Goal: Task Accomplishment & Management: Manage account settings

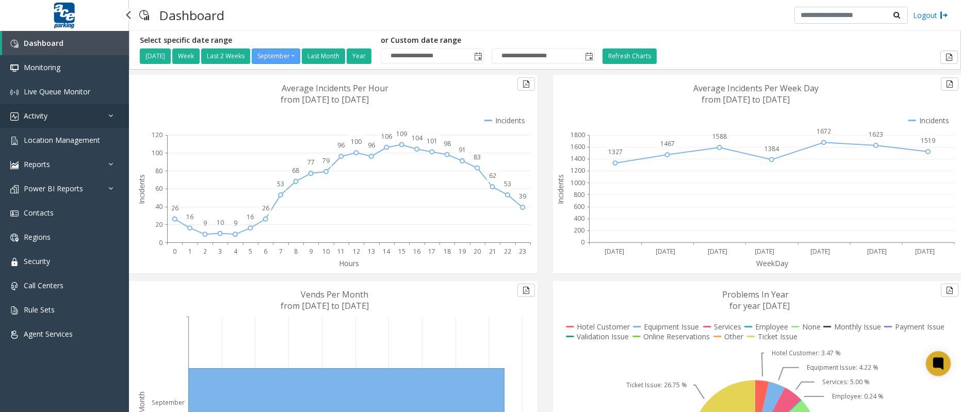
click at [27, 117] on span "Activity" at bounding box center [36, 116] width 24 height 10
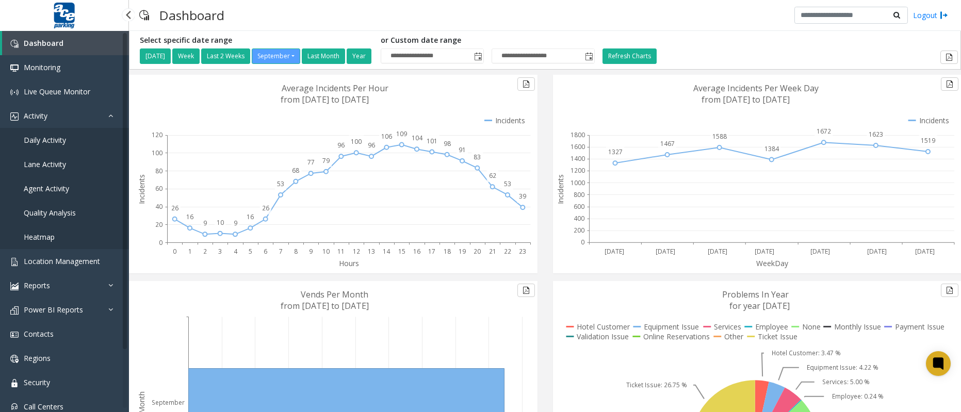
click at [46, 138] on span "Daily Activity" at bounding box center [45, 140] width 42 height 10
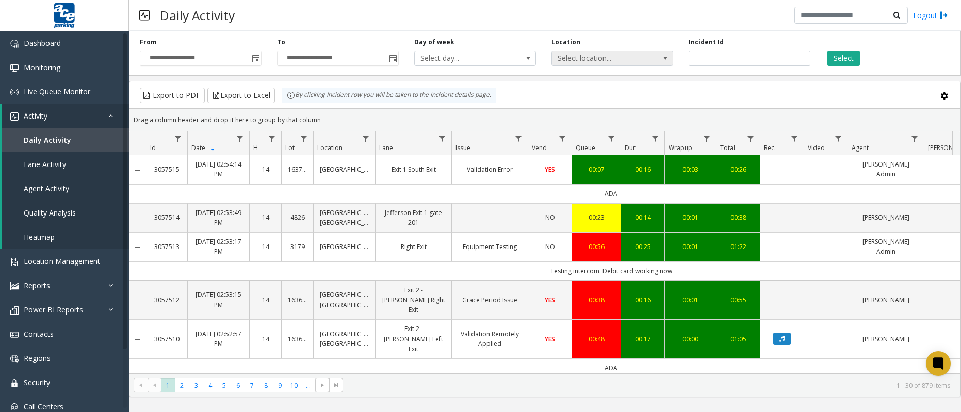
click at [630, 65] on span "Select location..." at bounding box center [613, 58] width 122 height 15
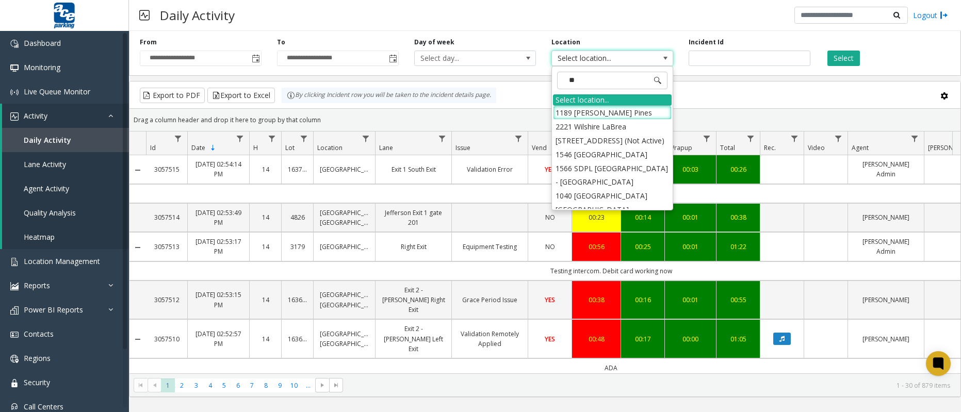
type input "***"
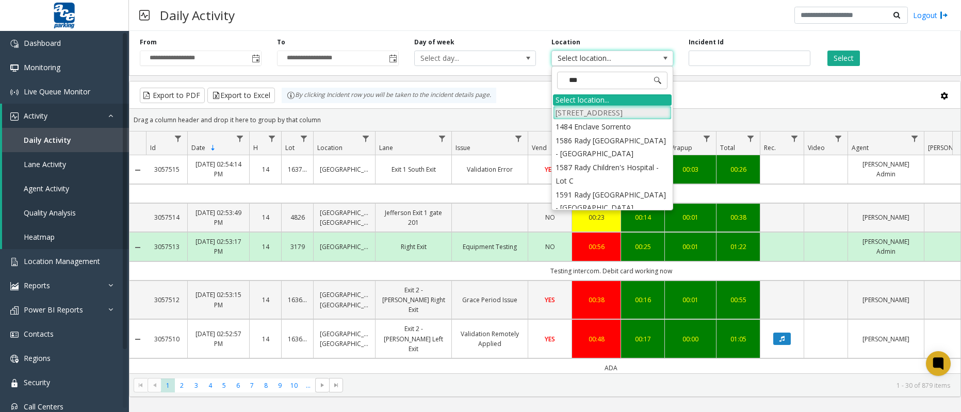
click at [622, 112] on li "[STREET_ADDRESS]" at bounding box center [612, 113] width 119 height 14
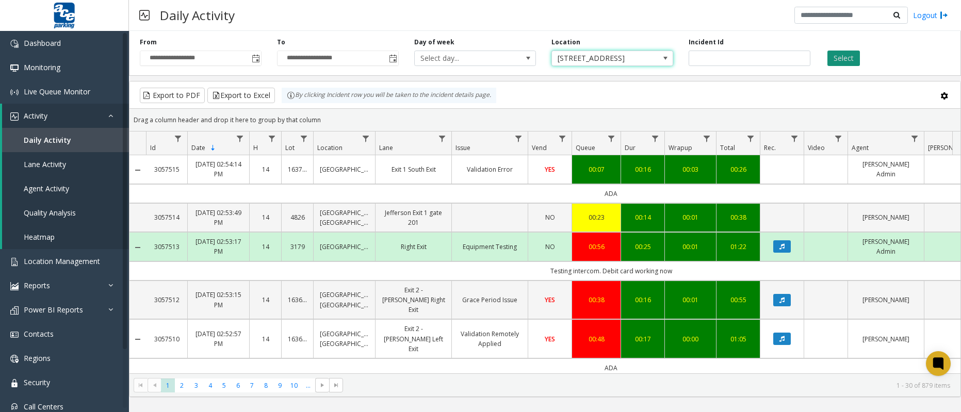
click at [851, 58] on button "Select" at bounding box center [844, 58] width 33 height 15
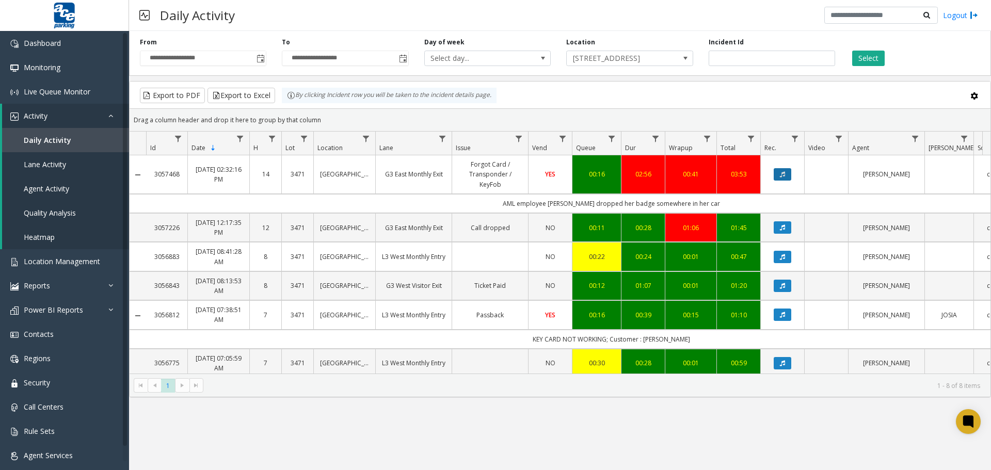
click at [786, 173] on button "Data table" at bounding box center [783, 174] width 18 height 12
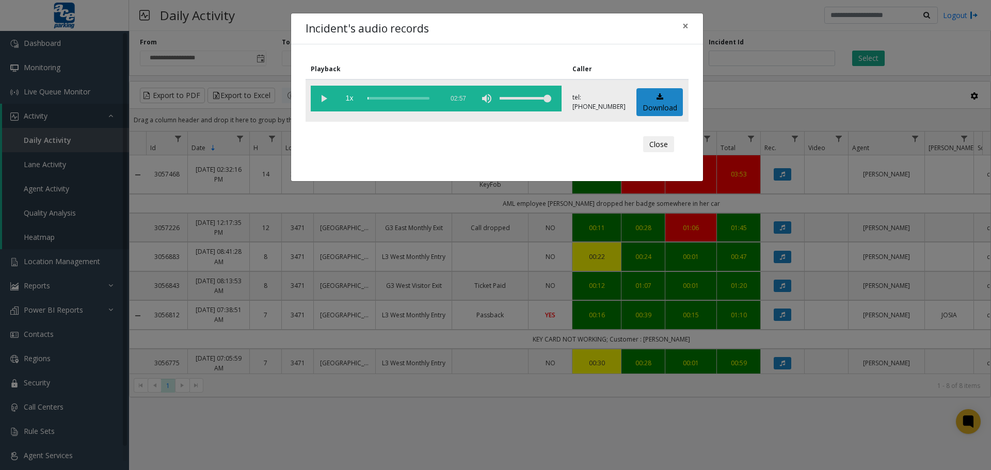
click at [324, 99] on vg-play-pause at bounding box center [324, 99] width 26 height 26
click at [377, 99] on div "scrub bar" at bounding box center [402, 99] width 70 height 26
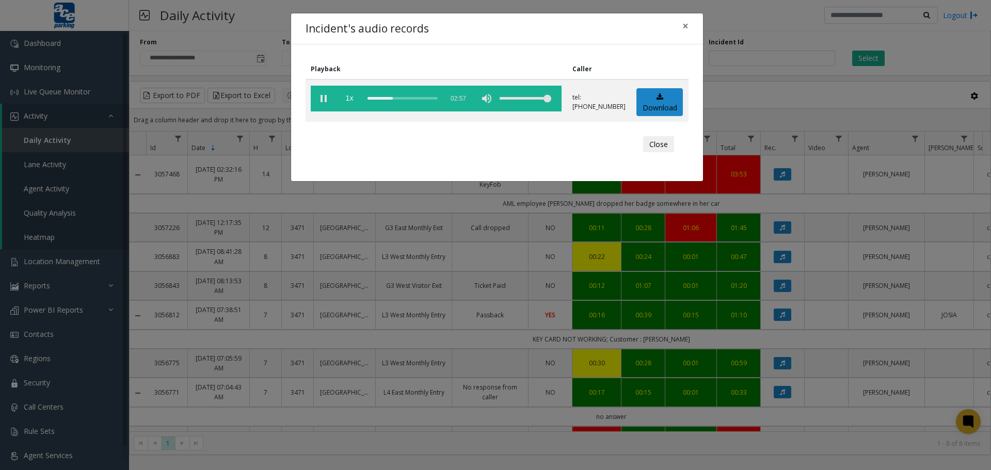
click at [779, 88] on div "Incident's audio records × Playback Caller 1x 02:57 tel:[PHONE_NUMBER] Download…" at bounding box center [495, 235] width 991 height 470
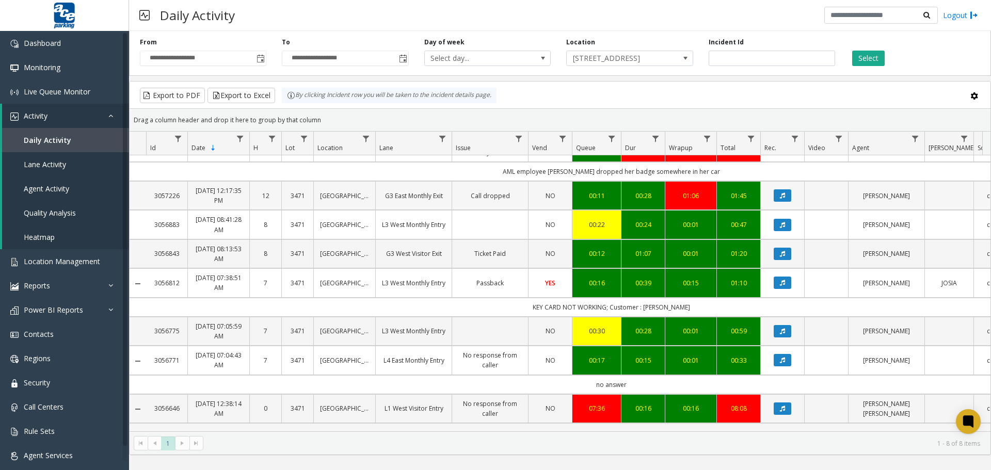
scroll to position [50, 0]
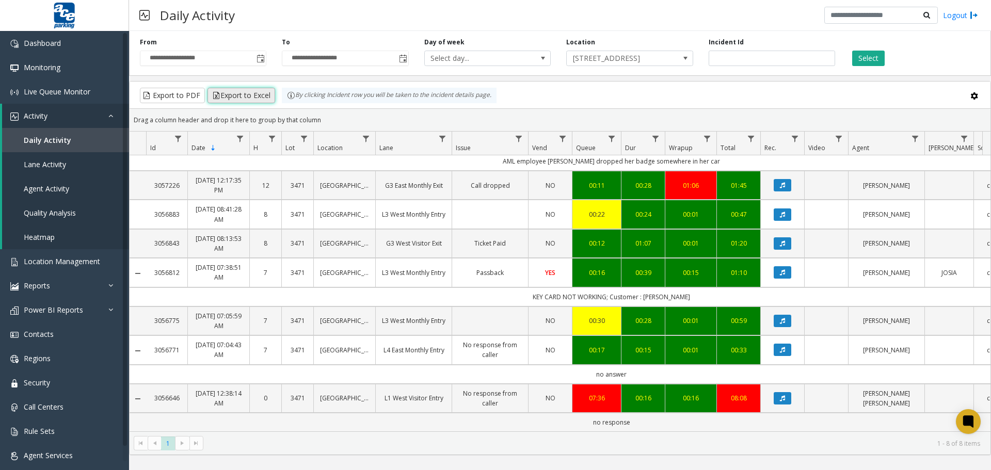
click at [234, 98] on button "Export to Excel" at bounding box center [241, 95] width 68 height 15
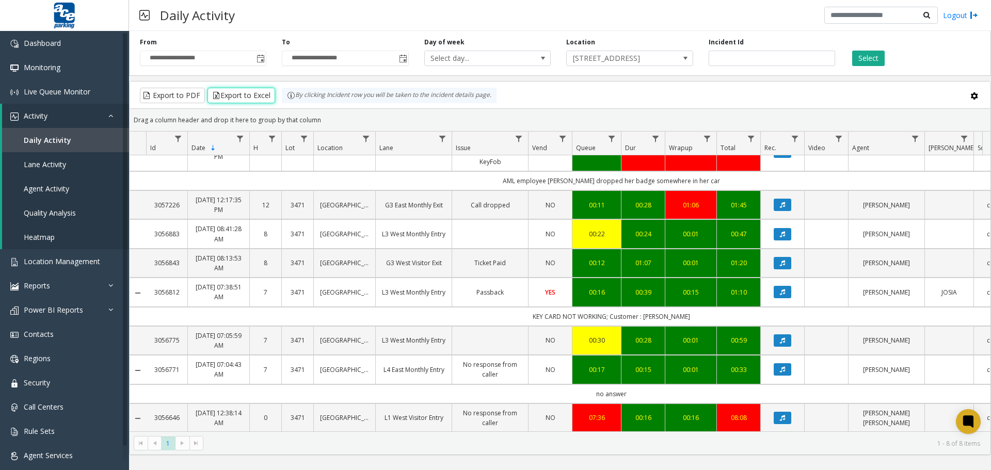
scroll to position [0, 0]
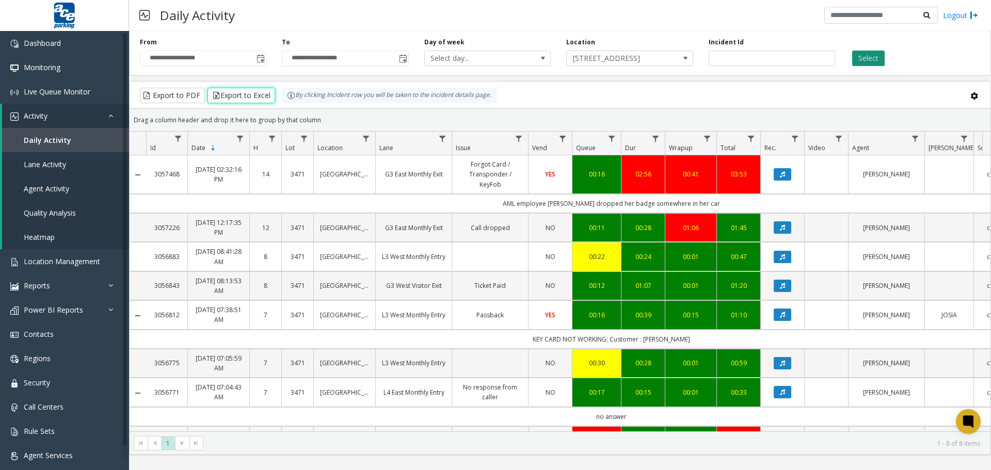
click at [857, 53] on button "Select" at bounding box center [868, 58] width 33 height 15
click at [867, 57] on button "Select" at bounding box center [868, 58] width 33 height 15
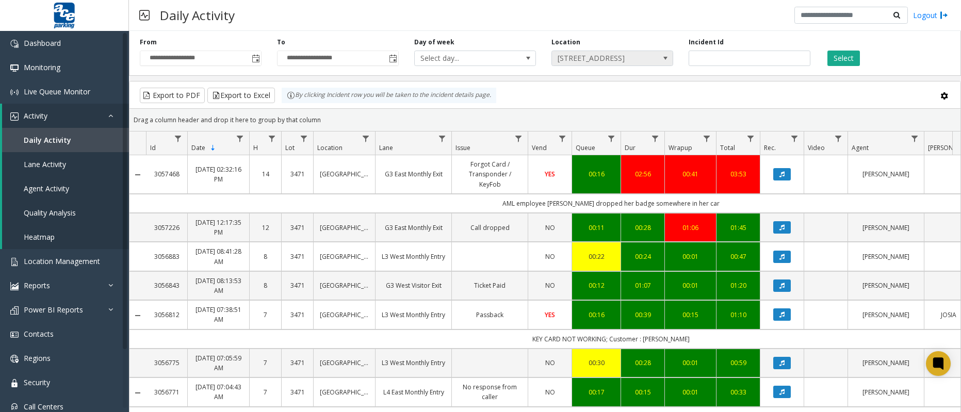
click at [662, 57] on span at bounding box center [666, 58] width 8 height 8
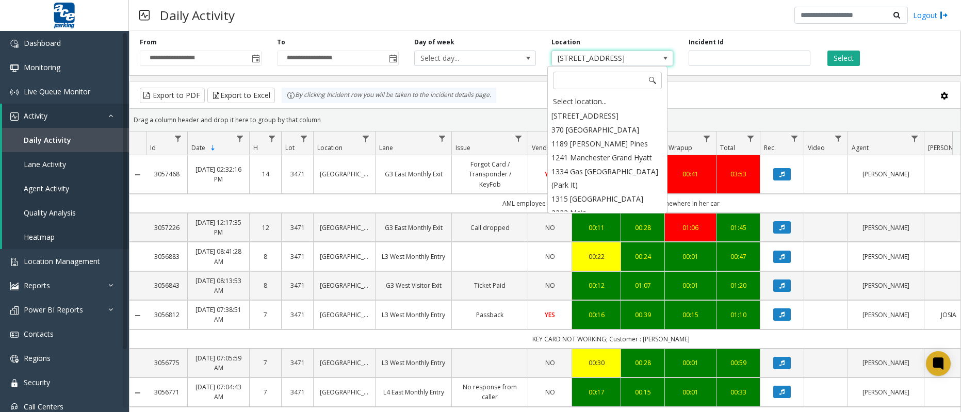
scroll to position [867, 0]
click at [579, 79] on input at bounding box center [607, 81] width 109 height 18
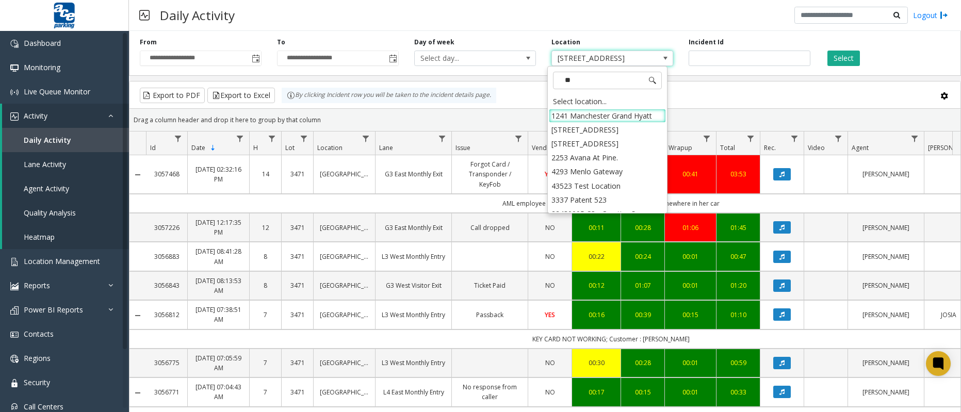
type input "***"
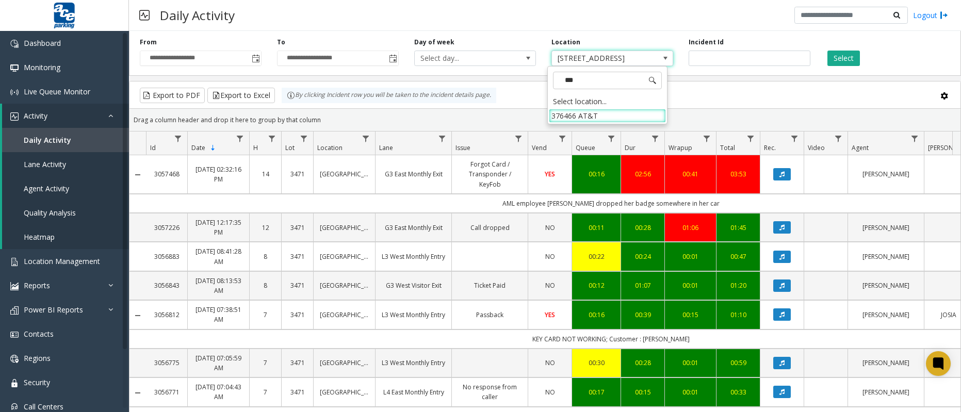
click at [584, 114] on li "376466 AT&T" at bounding box center [607, 116] width 117 height 14
click at [743, 61] on input "number" at bounding box center [750, 58] width 122 height 15
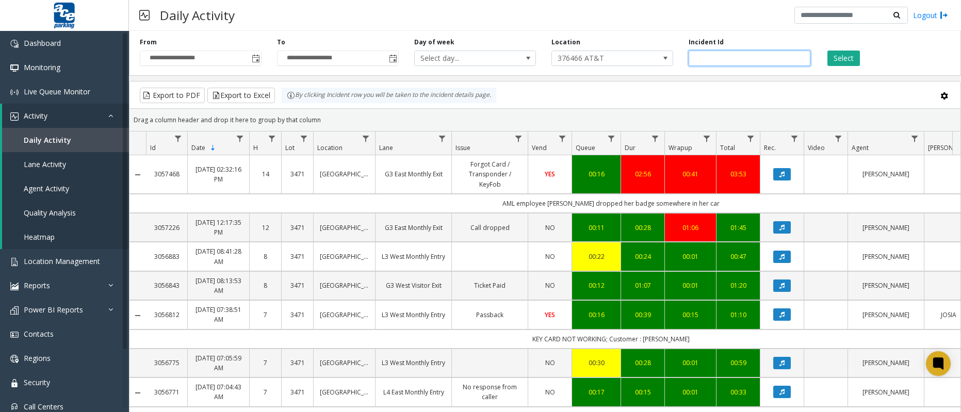
paste input "*******"
click at [841, 61] on button "Select" at bounding box center [844, 58] width 33 height 15
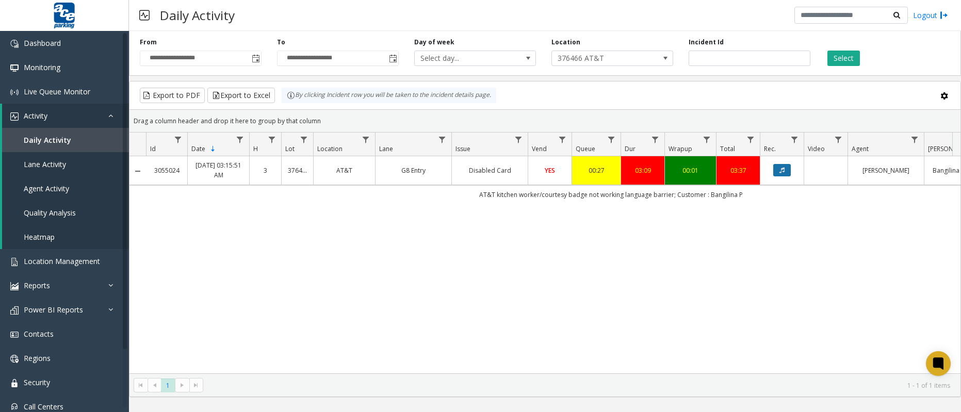
click at [787, 172] on button "Data table" at bounding box center [783, 170] width 18 height 12
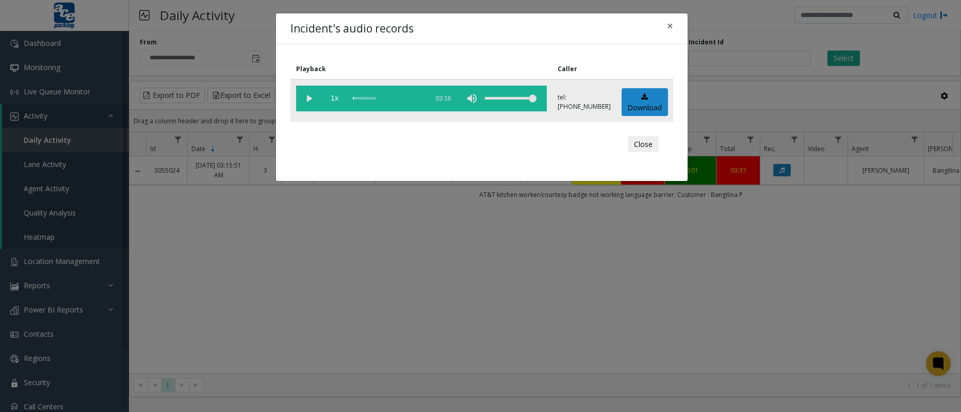
click at [309, 96] on vg-play-pause at bounding box center [309, 99] width 26 height 26
click at [358, 100] on div "scrub bar" at bounding box center [388, 99] width 70 height 26
click at [639, 102] on link "Download" at bounding box center [645, 102] width 46 height 28
click at [878, 237] on div "Incident's audio records × Playback Caller 1x 03:16 tel:[PHONE_NUMBER] Download…" at bounding box center [480, 206] width 961 height 412
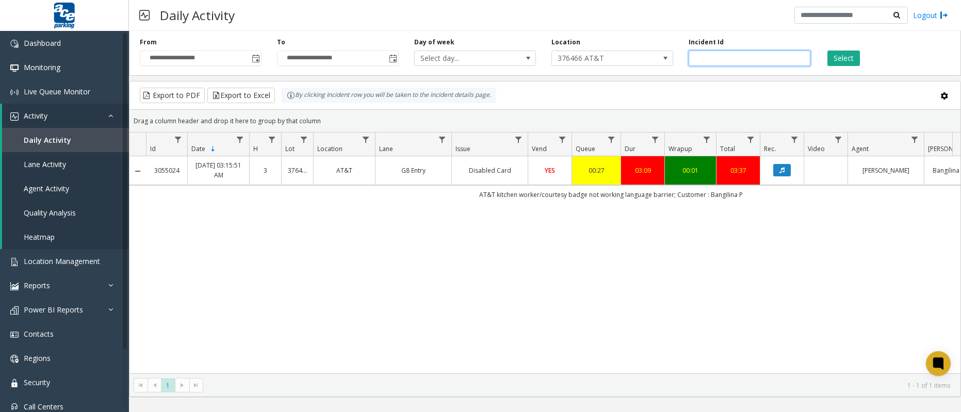
paste input "number"
click at [835, 62] on button "Select" at bounding box center [844, 58] width 33 height 15
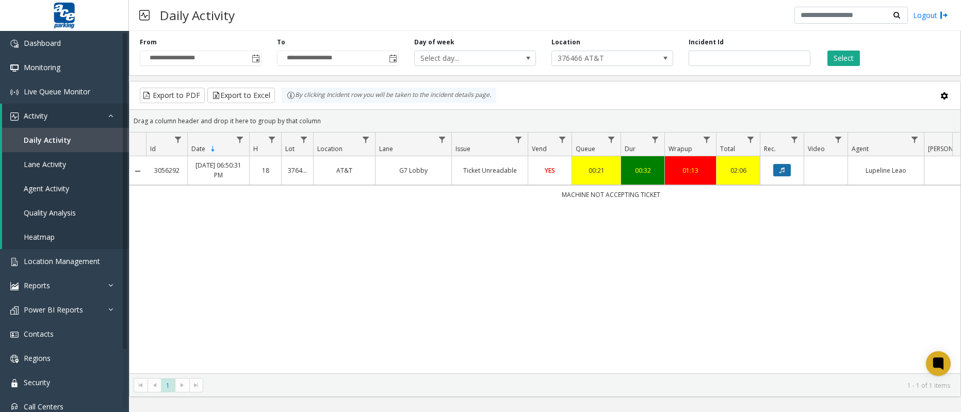
click at [779, 172] on button "Data table" at bounding box center [783, 170] width 18 height 12
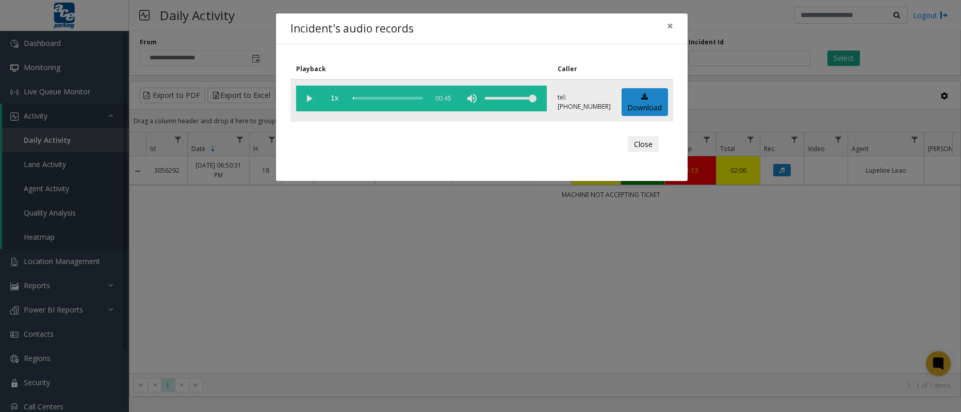
click at [308, 97] on vg-play-pause at bounding box center [309, 99] width 26 height 26
click at [642, 103] on link "Download" at bounding box center [645, 102] width 46 height 28
click at [379, 268] on div "Incident's audio records × Playback Caller 1x 00:45 tel:[PHONE_NUMBER] Download…" at bounding box center [480, 206] width 961 height 412
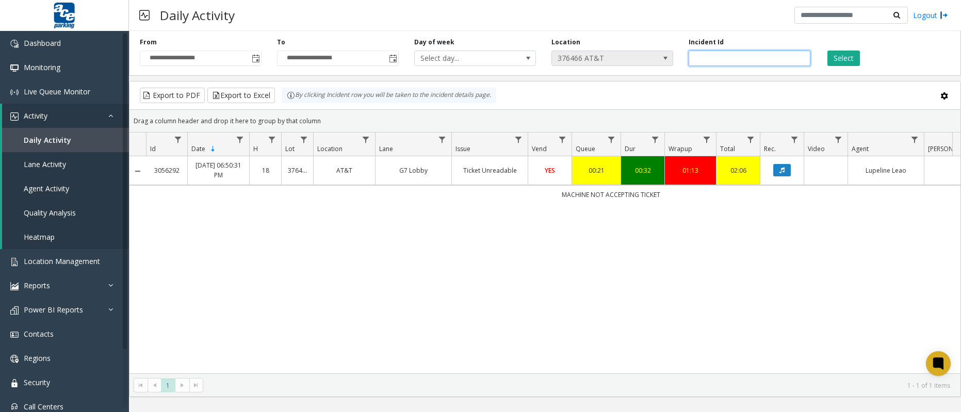
drag, startPoint x: 759, startPoint y: 59, endPoint x: 664, endPoint y: 60, distance: 95.5
click at [664, 60] on div "**********" at bounding box center [545, 51] width 832 height 49
paste input "number"
drag, startPoint x: 734, startPoint y: 62, endPoint x: 636, endPoint y: 62, distance: 97.5
click at [637, 61] on div "**********" at bounding box center [545, 51] width 832 height 49
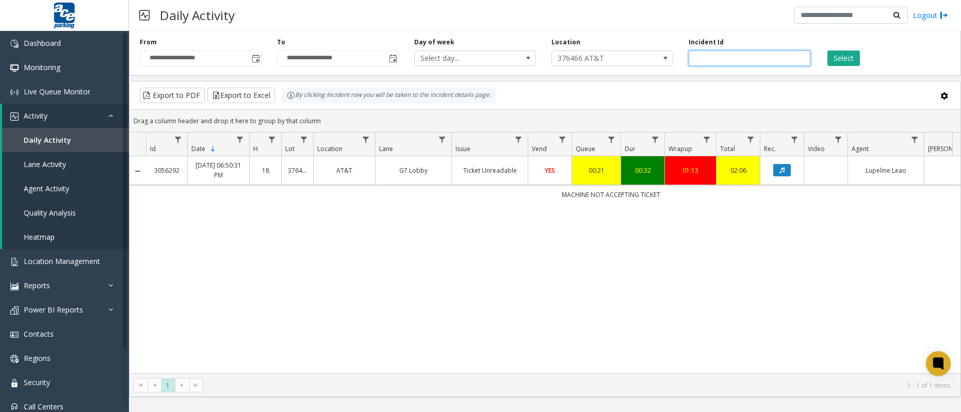
paste input "number"
click at [847, 65] on button "Select" at bounding box center [844, 58] width 33 height 15
click at [777, 174] on button "Data table" at bounding box center [783, 170] width 18 height 12
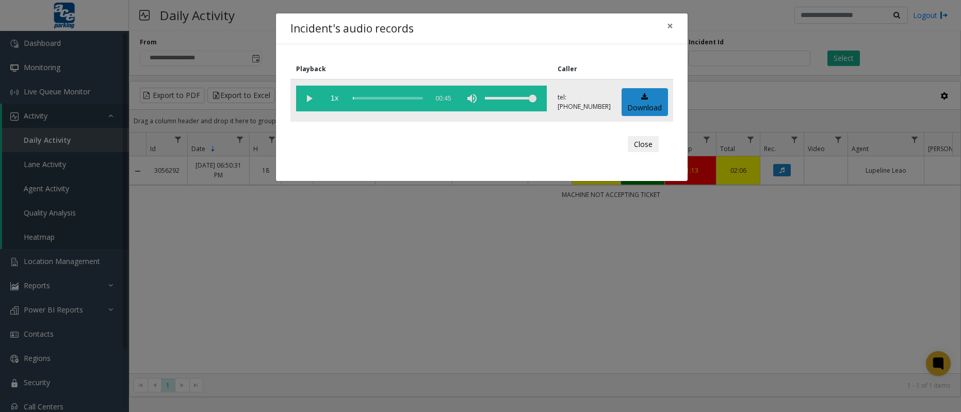
click at [314, 97] on vg-play-pause at bounding box center [309, 99] width 26 height 26
click at [360, 100] on div "scrub bar" at bounding box center [388, 99] width 70 height 26
click at [371, 101] on div "scrub bar" at bounding box center [388, 99] width 70 height 26
click at [373, 100] on div "scrub bar" at bounding box center [388, 99] width 70 height 26
click at [380, 101] on div "scrub bar" at bounding box center [388, 99] width 70 height 26
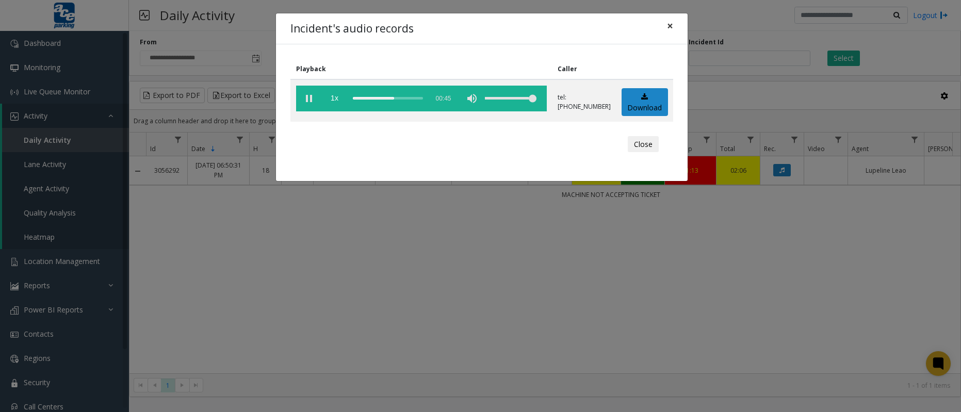
click at [673, 29] on span "×" at bounding box center [670, 26] width 6 height 14
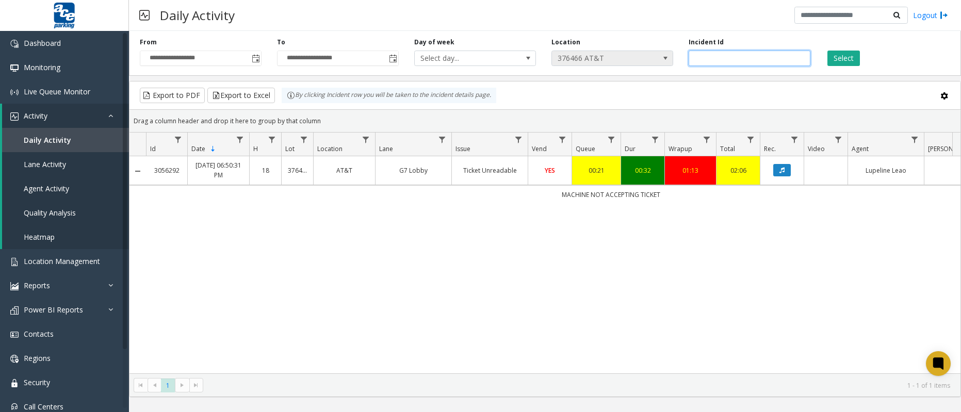
drag, startPoint x: 748, startPoint y: 55, endPoint x: 663, endPoint y: 55, distance: 85.2
click at [663, 55] on div "**********" at bounding box center [545, 51] width 832 height 49
paste input "number"
type input "*******"
click at [838, 58] on button "Select" at bounding box center [844, 58] width 33 height 15
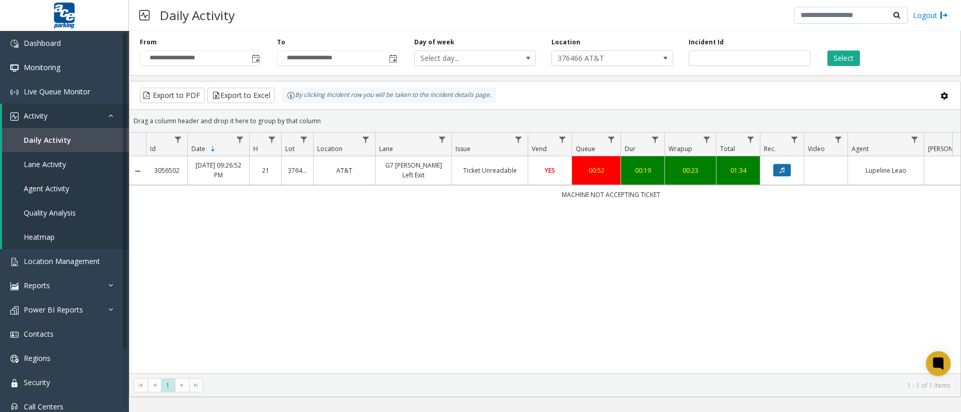
click at [777, 173] on button "Data table" at bounding box center [783, 170] width 18 height 12
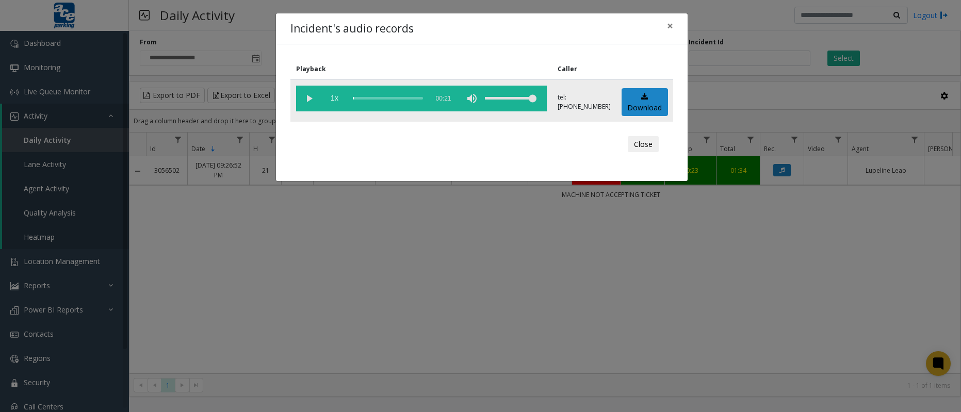
click at [308, 100] on vg-play-pause at bounding box center [309, 99] width 26 height 26
click at [635, 102] on link "Download" at bounding box center [645, 102] width 46 height 28
click at [373, 102] on div "scrub bar" at bounding box center [388, 99] width 70 height 26
click at [424, 234] on div "Incident's audio records × Playback Caller 1x 00:21 tel:[PHONE_NUMBER] Download…" at bounding box center [480, 206] width 961 height 412
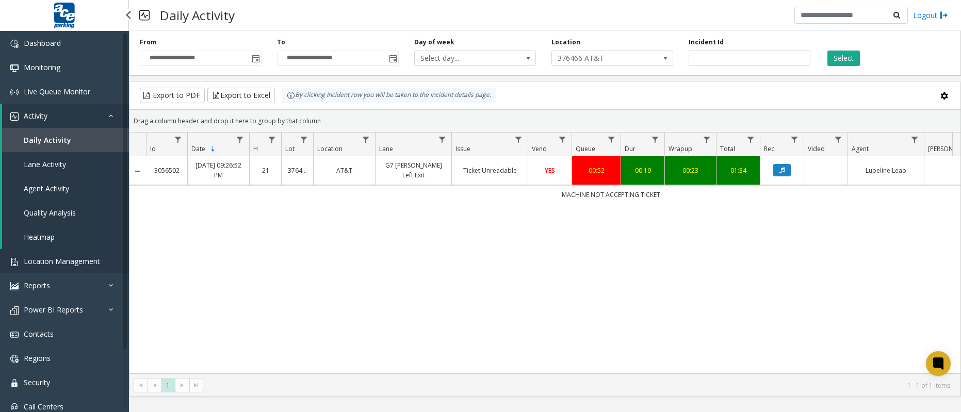
click at [68, 263] on span "Location Management" at bounding box center [62, 262] width 76 height 10
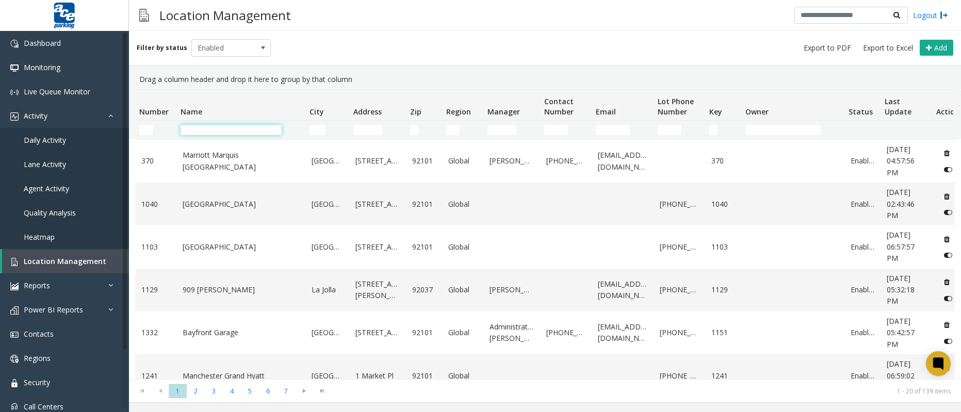
click at [219, 130] on input "Name Filter" at bounding box center [231, 130] width 101 height 10
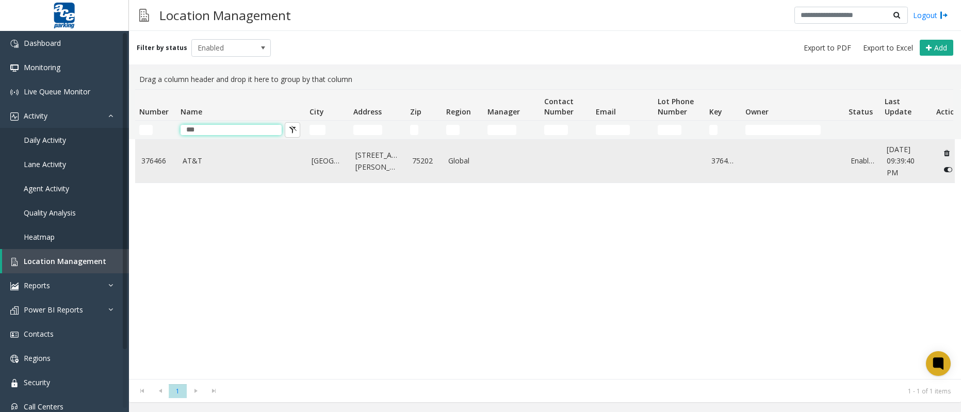
type input "***"
click at [227, 155] on link "AT&T" at bounding box center [241, 160] width 117 height 11
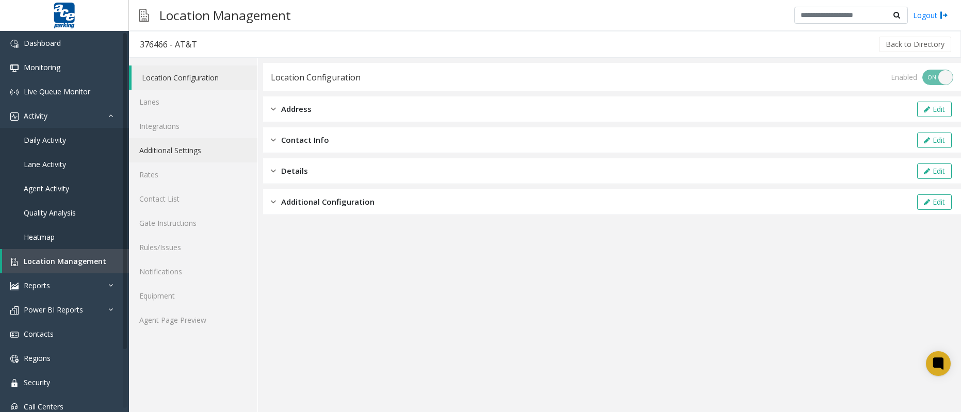
click at [186, 152] on link "Additional Settings" at bounding box center [193, 150] width 129 height 24
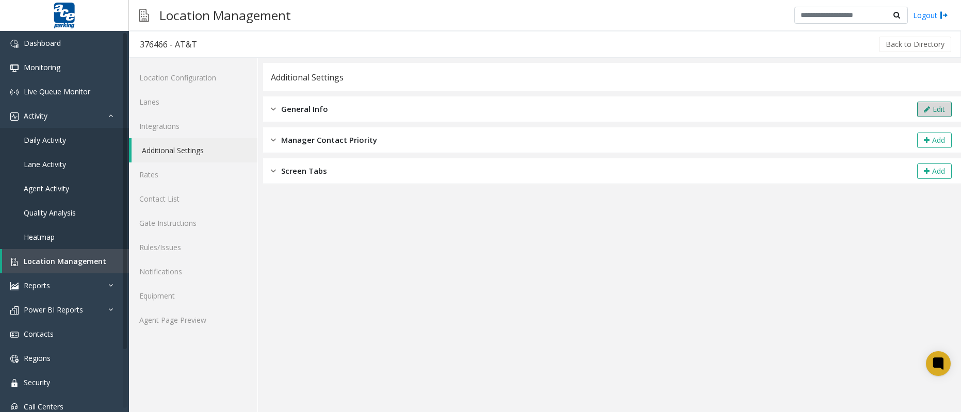
click at [925, 110] on icon at bounding box center [927, 109] width 6 height 7
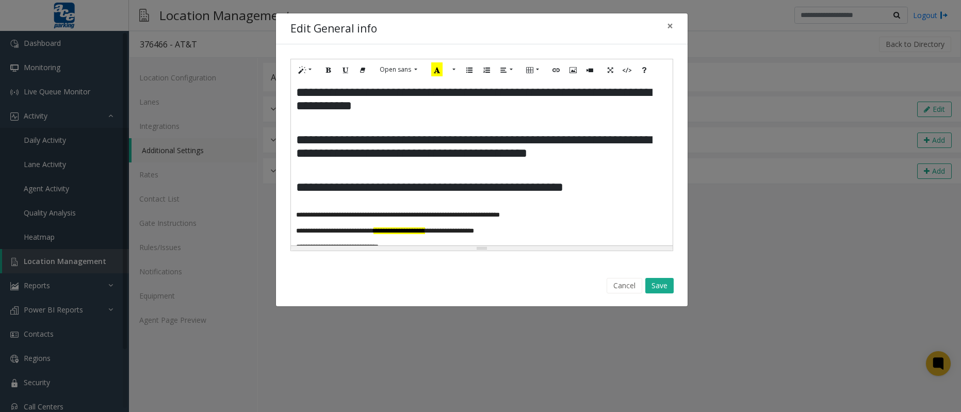
click at [296, 92] on div "**********" at bounding box center [478, 103] width 364 height 34
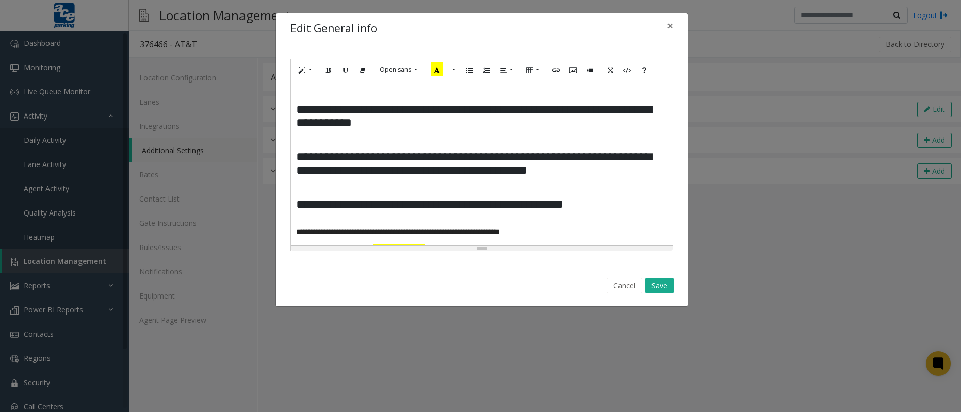
paste div
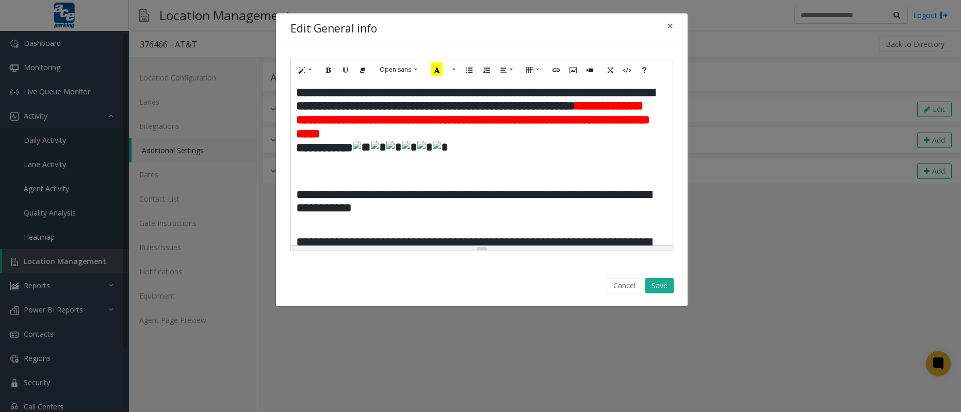
click at [542, 155] on p "**********" at bounding box center [478, 148] width 364 height 14
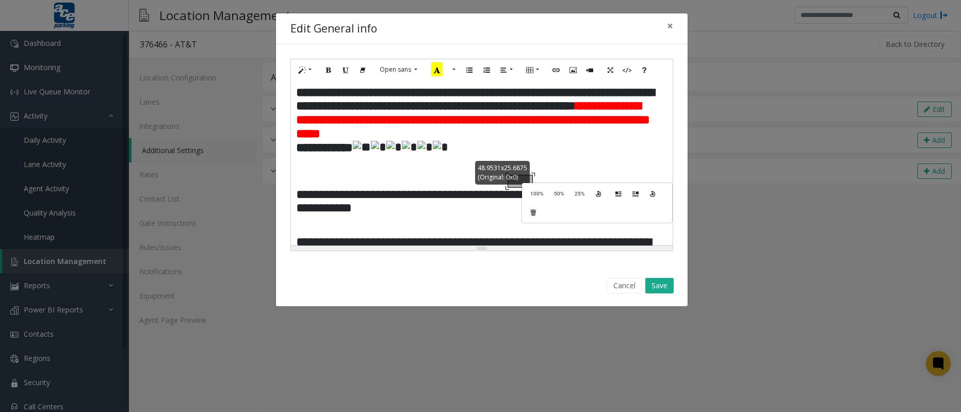
click at [532, 182] on div "**********" at bounding box center [482, 163] width 382 height 165
click at [551, 155] on p "**********" at bounding box center [478, 148] width 364 height 14
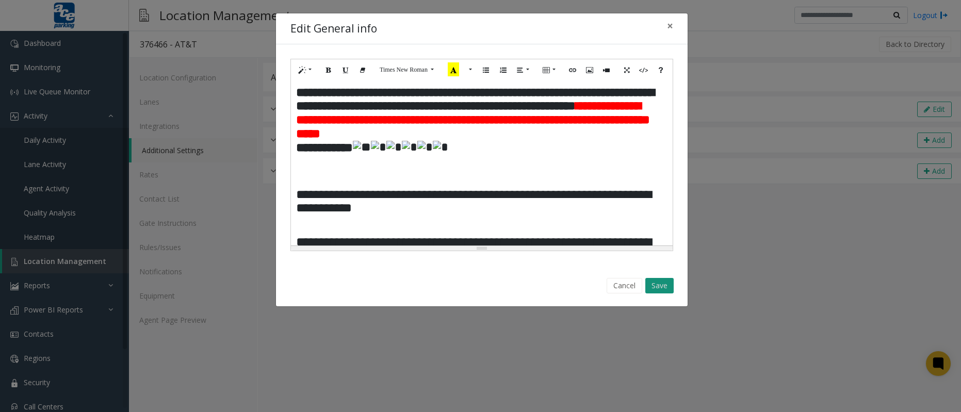
click at [662, 290] on button "Save" at bounding box center [660, 285] width 28 height 15
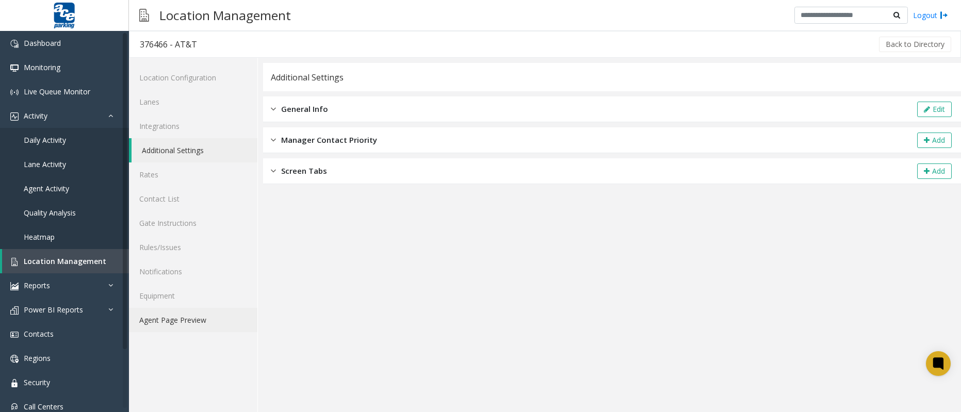
click at [197, 321] on link "Agent Page Preview" at bounding box center [193, 320] width 129 height 24
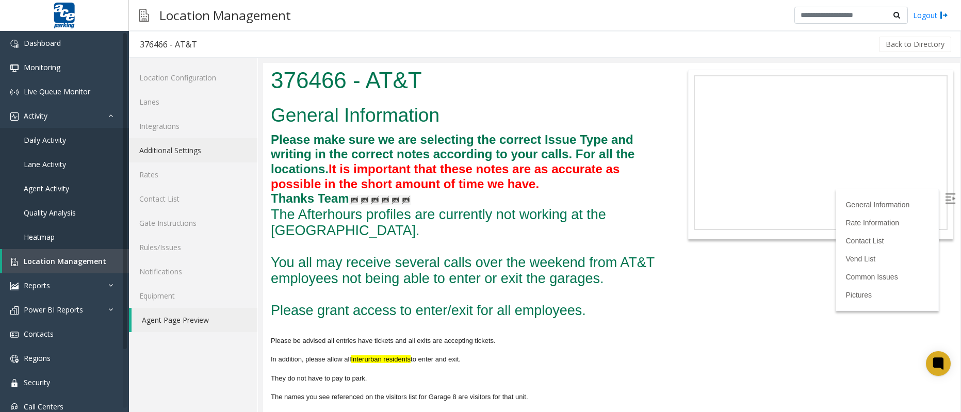
click at [186, 149] on link "Additional Settings" at bounding box center [193, 150] width 129 height 24
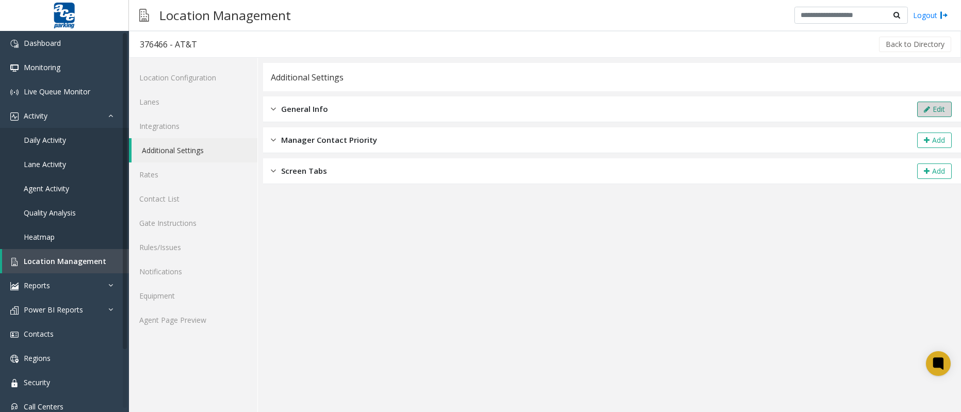
click at [941, 107] on button "Edit" at bounding box center [935, 109] width 35 height 15
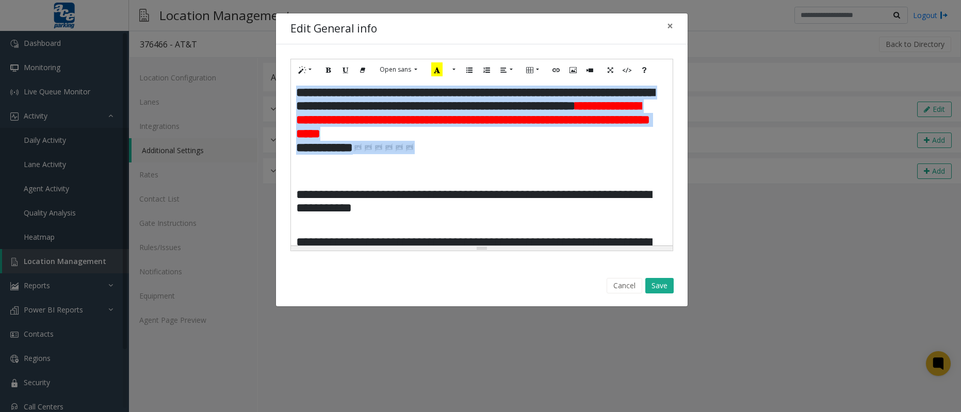
drag, startPoint x: 448, startPoint y: 181, endPoint x: 294, endPoint y: 97, distance: 175.5
click at [293, 98] on div "**********" at bounding box center [482, 163] width 382 height 165
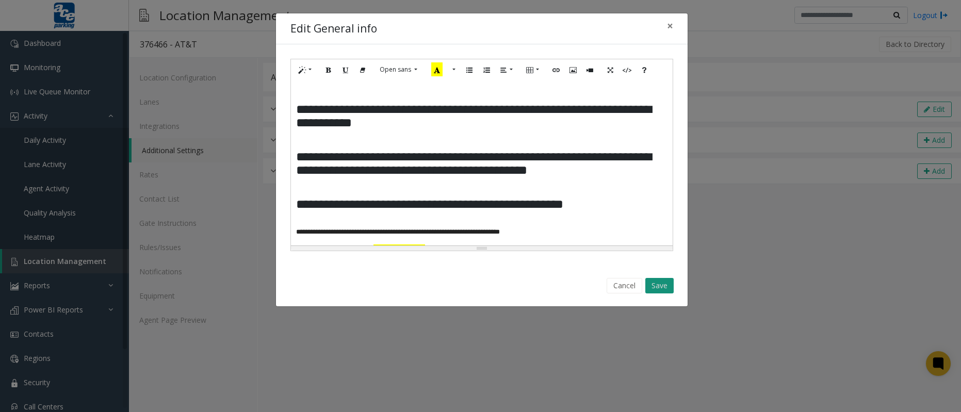
click at [651, 288] on button "Save" at bounding box center [660, 285] width 28 height 15
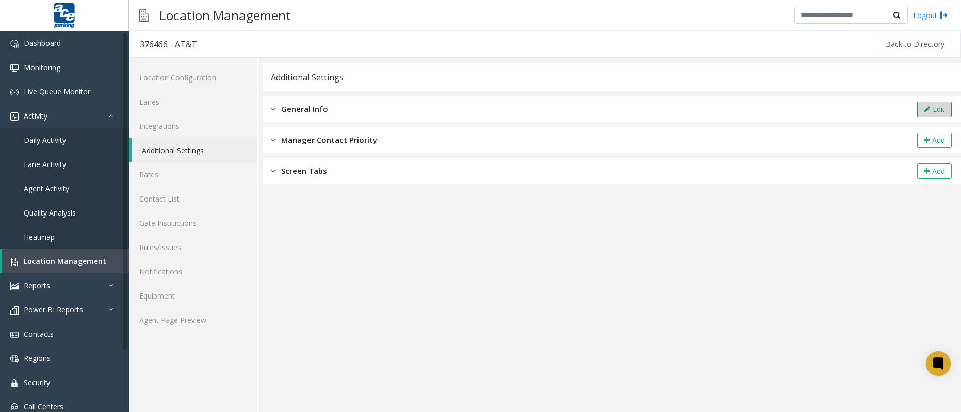
click at [933, 112] on button "Edit" at bounding box center [935, 109] width 35 height 15
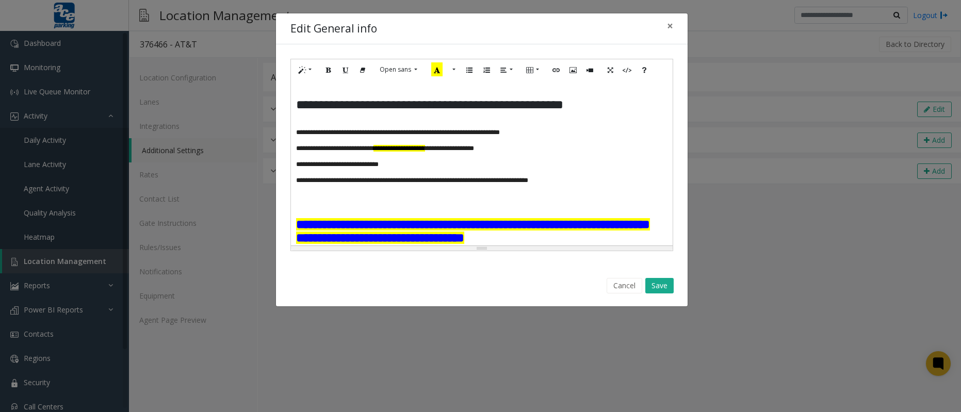
scroll to position [88, 0]
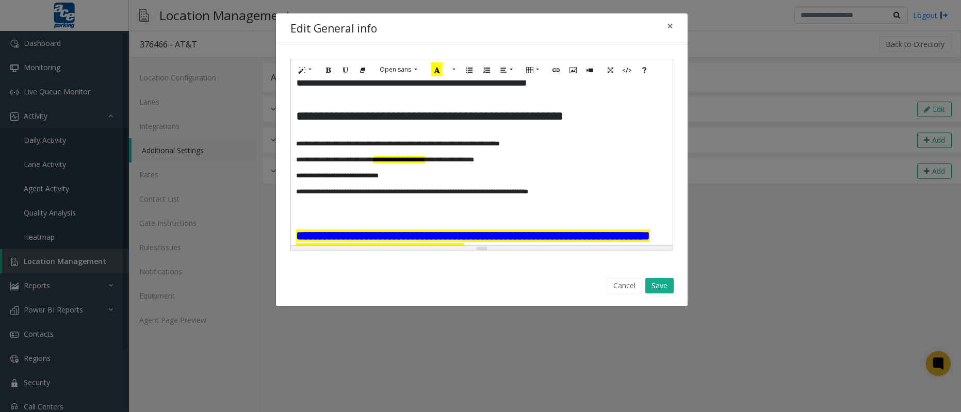
click at [297, 156] on span "**********" at bounding box center [398, 151] width 204 height 23
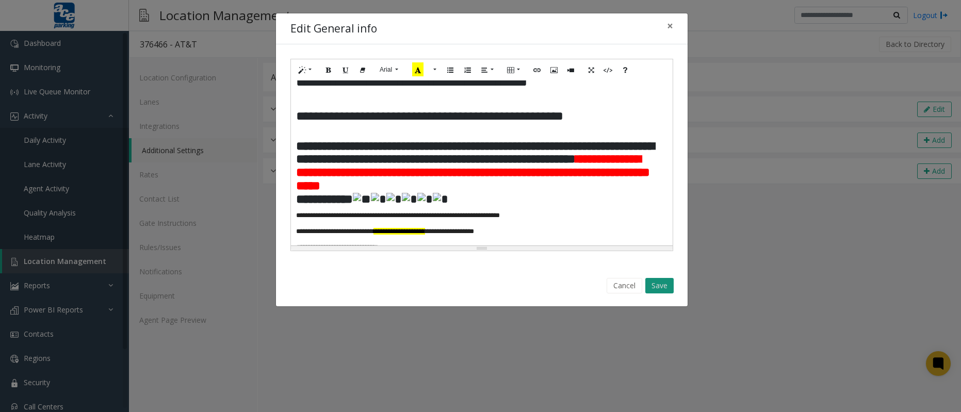
click at [646, 282] on button "Save" at bounding box center [660, 285] width 28 height 15
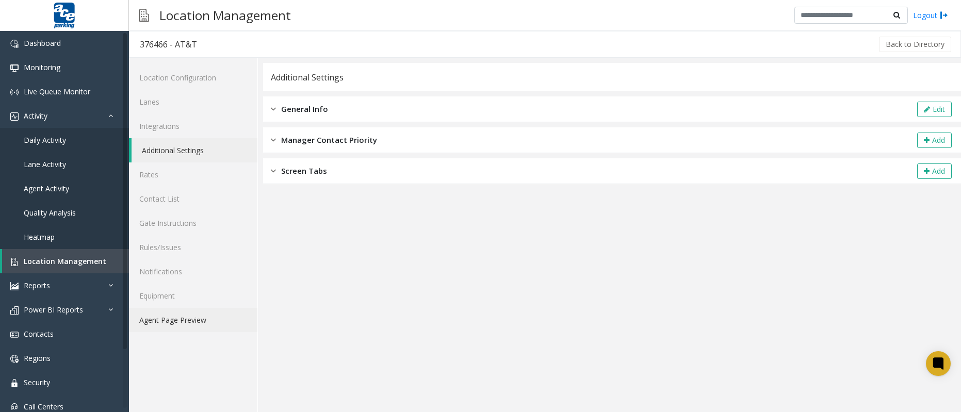
click at [198, 324] on link "Agent Page Preview" at bounding box center [193, 320] width 129 height 24
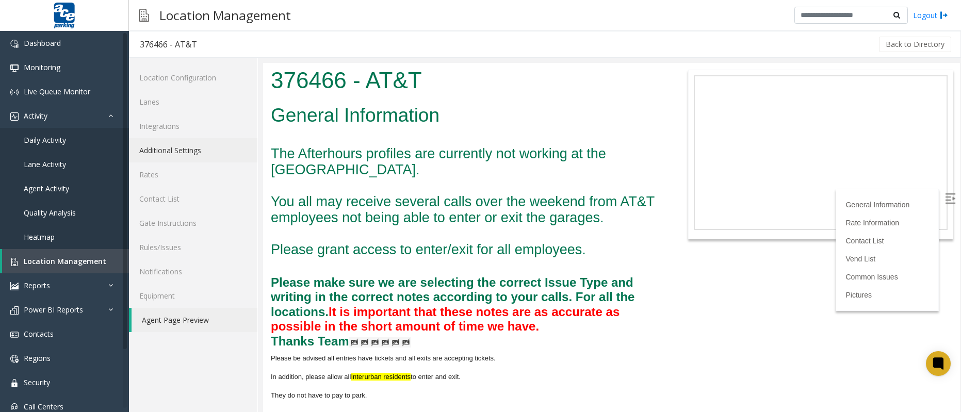
click at [187, 156] on link "Additional Settings" at bounding box center [193, 150] width 129 height 24
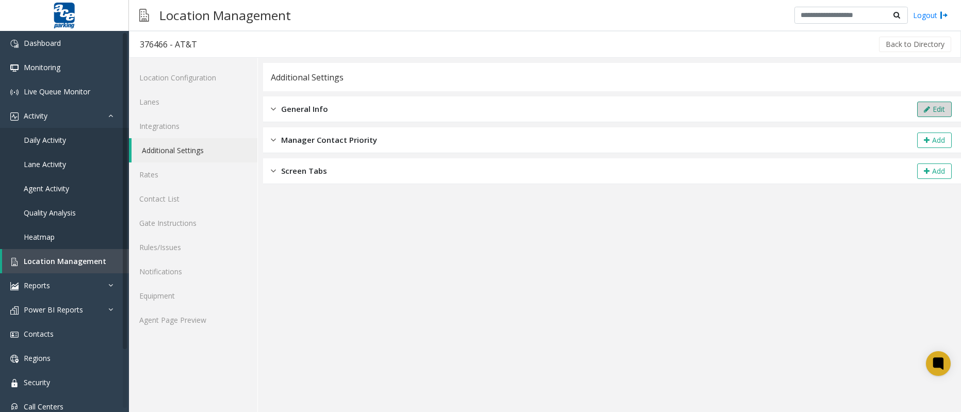
click at [920, 115] on button "Edit" at bounding box center [935, 109] width 35 height 15
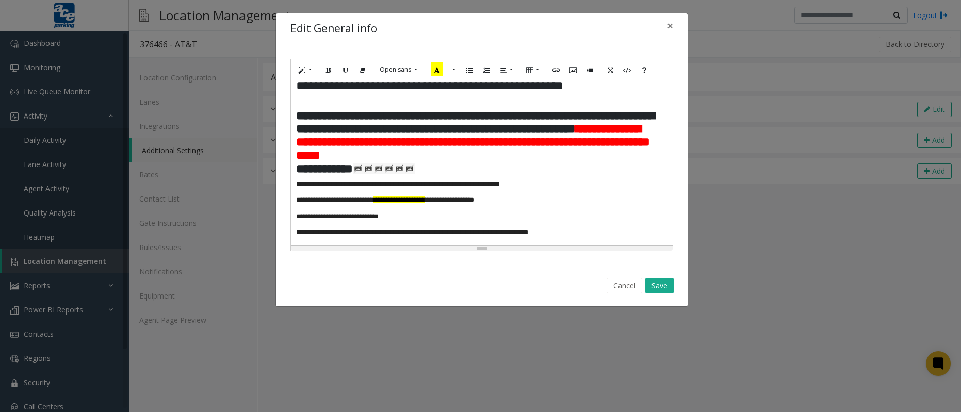
scroll to position [140, 0]
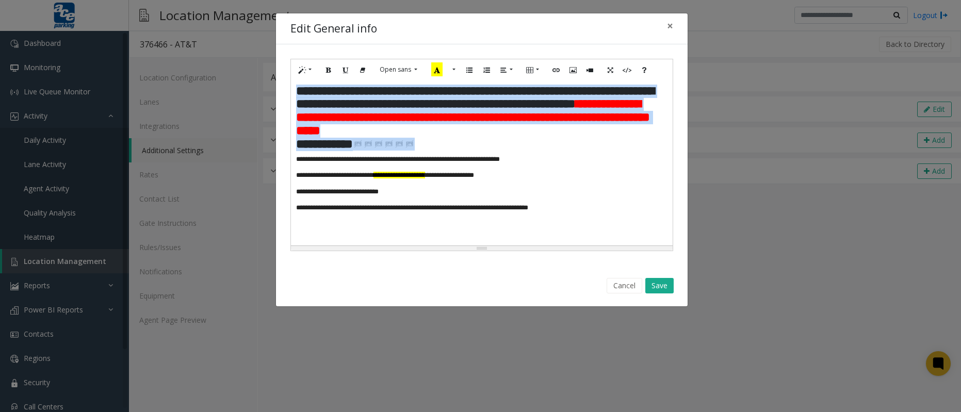
drag, startPoint x: 296, startPoint y: 107, endPoint x: 477, endPoint y: 158, distance: 188.1
click at [477, 158] on div "**********" at bounding box center [482, 163] width 382 height 165
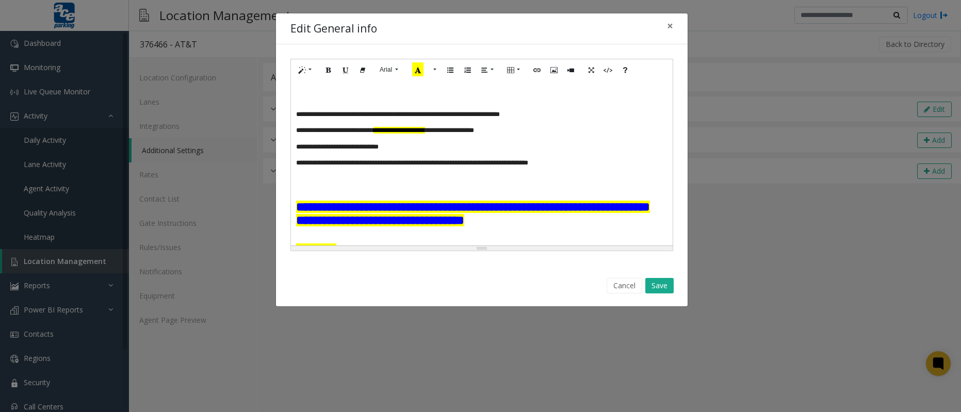
scroll to position [105, 0]
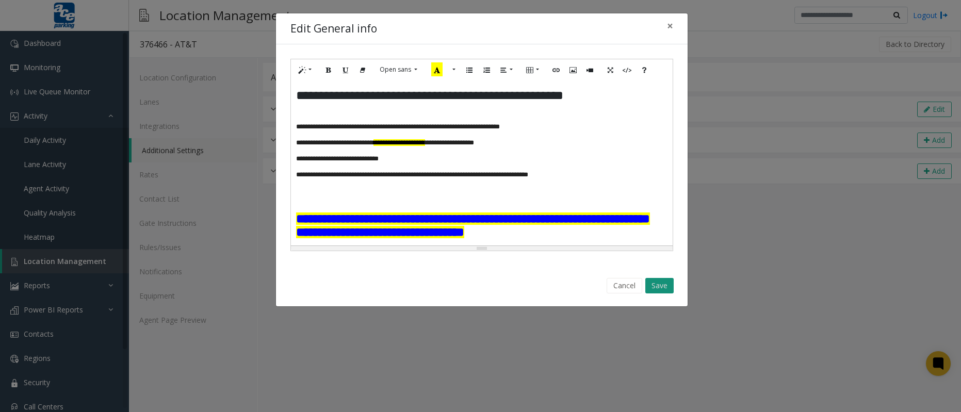
click at [660, 290] on button "Save" at bounding box center [660, 285] width 28 height 15
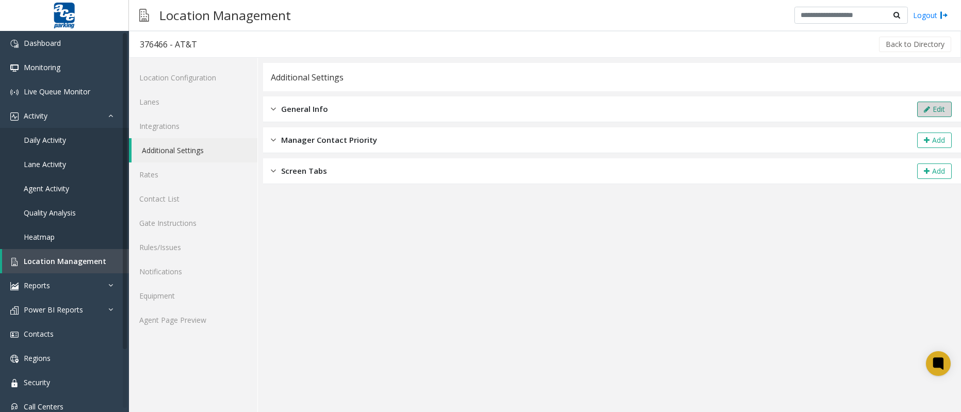
click at [938, 113] on button "Edit" at bounding box center [935, 109] width 35 height 15
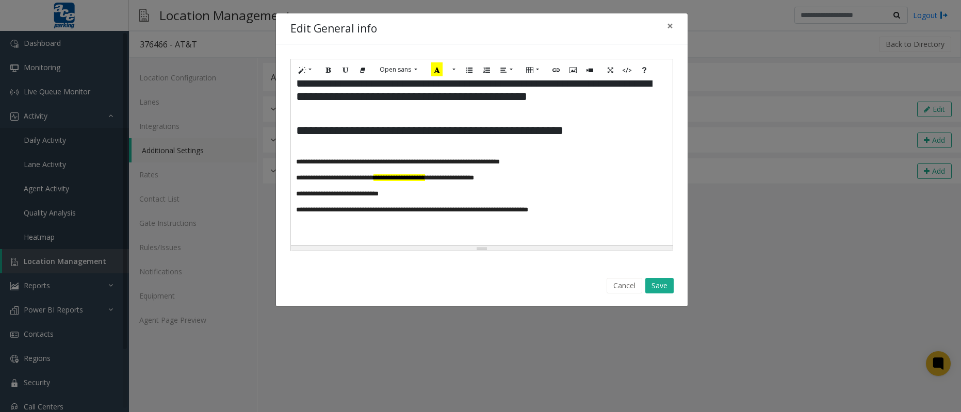
scroll to position [0, 0]
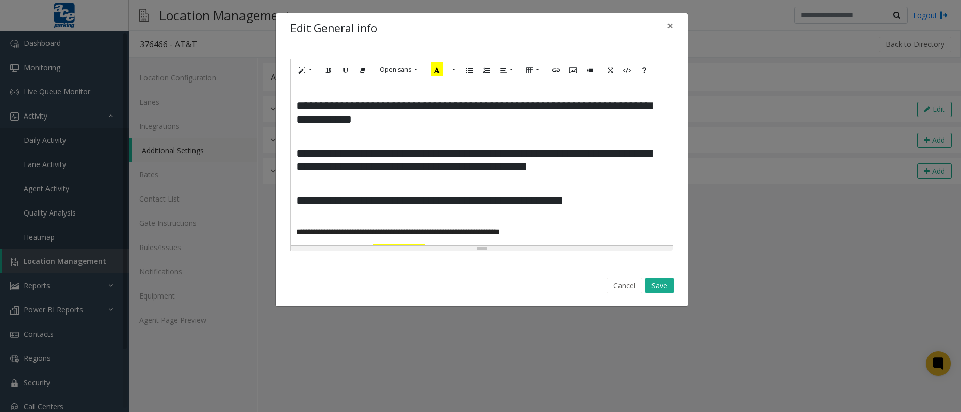
click at [320, 84] on div "**********" at bounding box center [482, 163] width 382 height 165
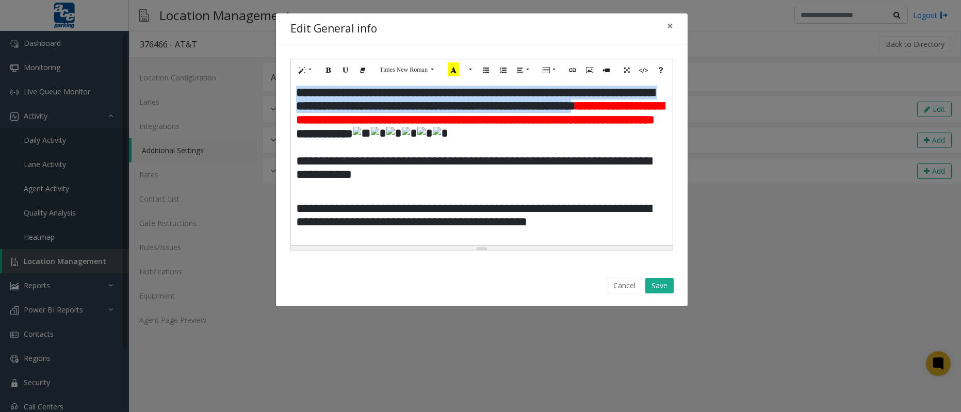
drag, startPoint x: 297, startPoint y: 94, endPoint x: 421, endPoint y: 127, distance: 128.2
click at [421, 126] on span "**********" at bounding box center [480, 106] width 368 height 40
click at [451, 70] on button "More Color" at bounding box center [453, 70] width 10 height 16
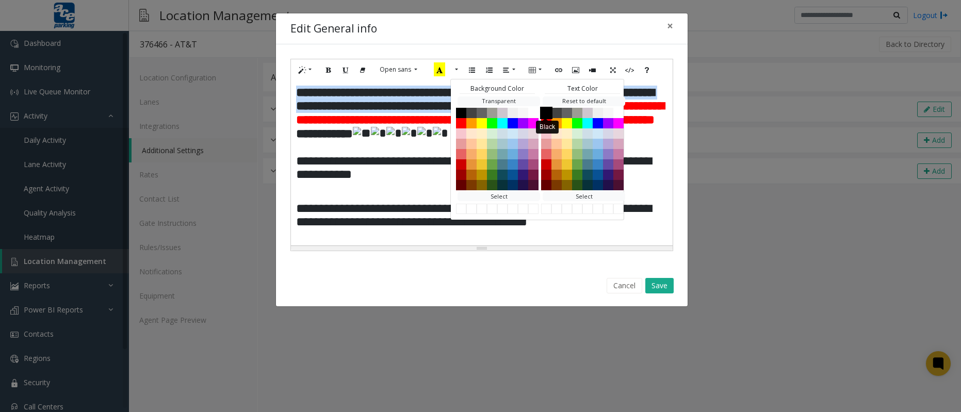
click at [548, 111] on button "Black" at bounding box center [546, 112] width 12 height 12
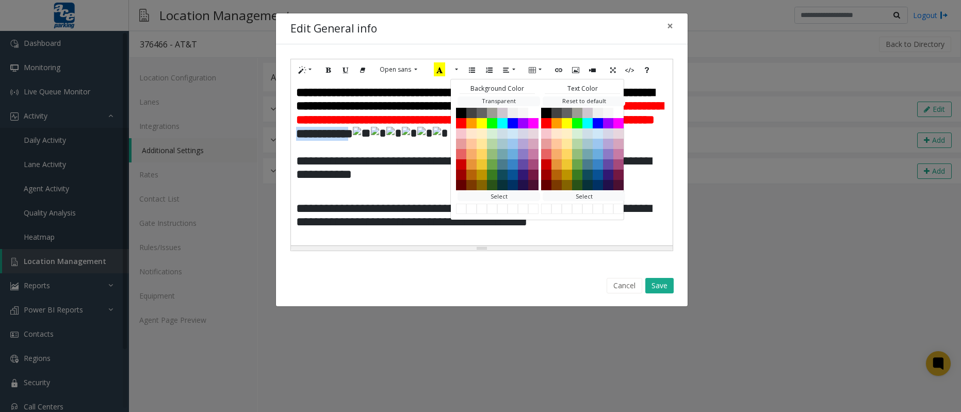
drag, startPoint x: 378, startPoint y: 179, endPoint x: 299, endPoint y: 178, distance: 79.0
click at [299, 140] on span "**********" at bounding box center [324, 133] width 57 height 12
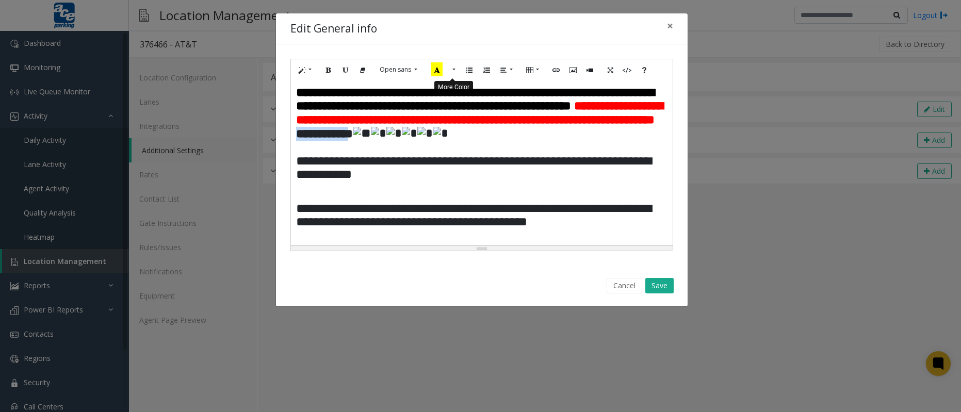
click at [453, 69] on button "More Color" at bounding box center [453, 70] width 10 height 16
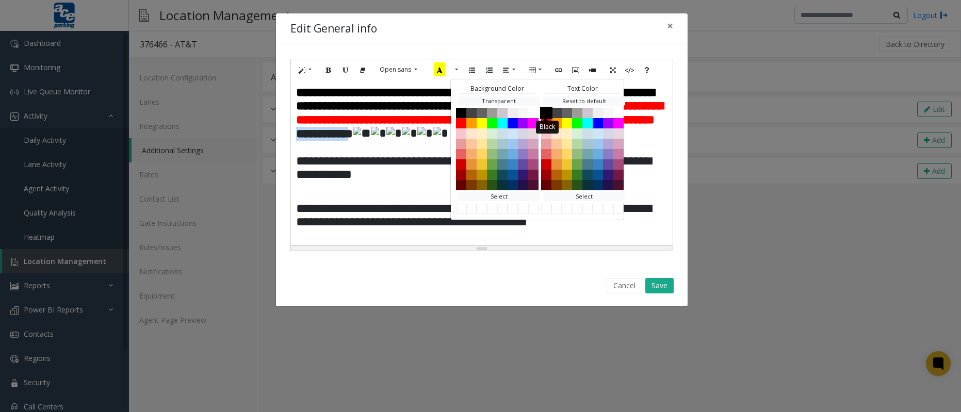
click at [549, 112] on button "Black" at bounding box center [546, 112] width 12 height 12
click at [659, 287] on button "Save" at bounding box center [660, 285] width 28 height 15
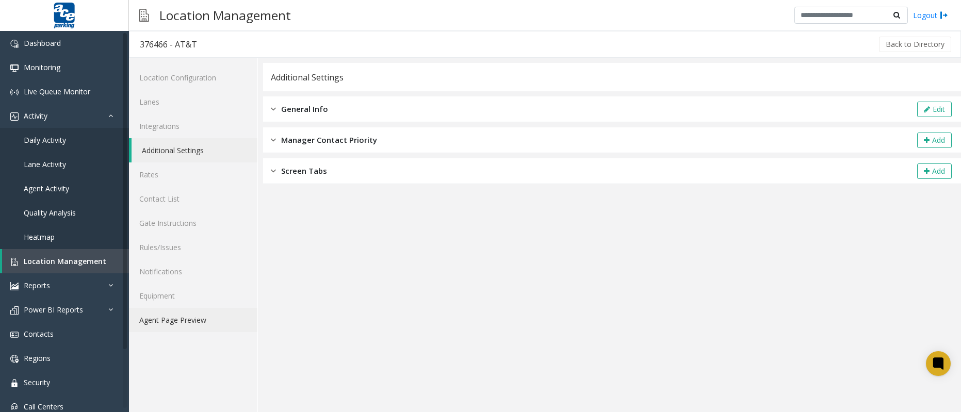
click at [174, 318] on link "Agent Page Preview" at bounding box center [193, 320] width 129 height 24
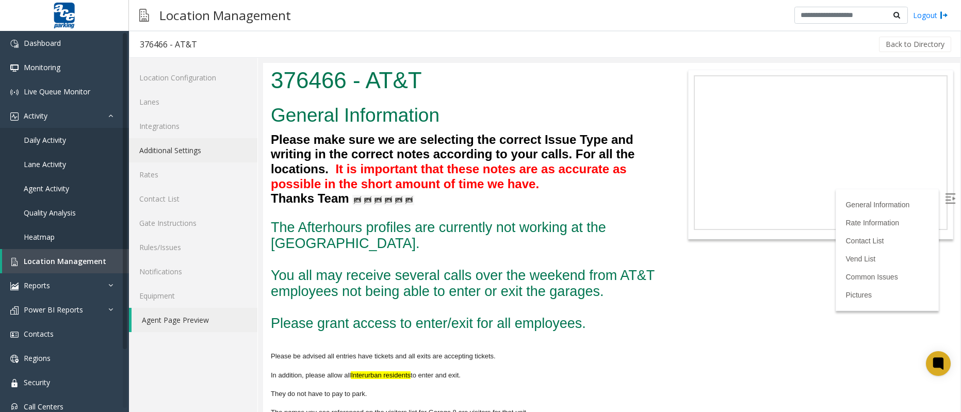
click at [180, 149] on link "Additional Settings" at bounding box center [193, 150] width 129 height 24
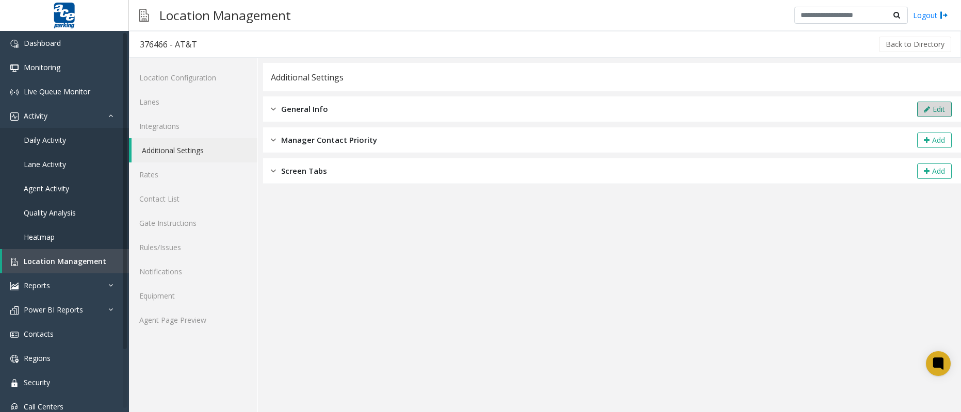
click at [950, 113] on button "Edit" at bounding box center [935, 109] width 35 height 15
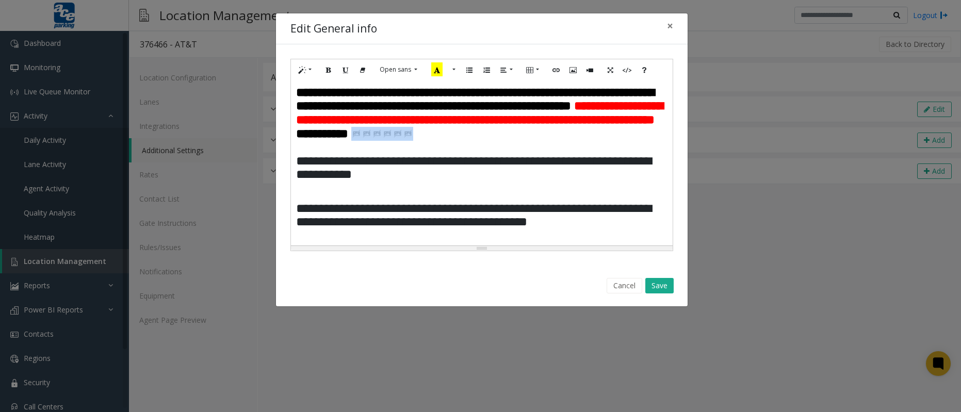
drag, startPoint x: 453, startPoint y: 177, endPoint x: 382, endPoint y: 181, distance: 70.8
click at [382, 141] on p "**********" at bounding box center [482, 134] width 372 height 14
click at [660, 289] on button "Save" at bounding box center [660, 285] width 28 height 15
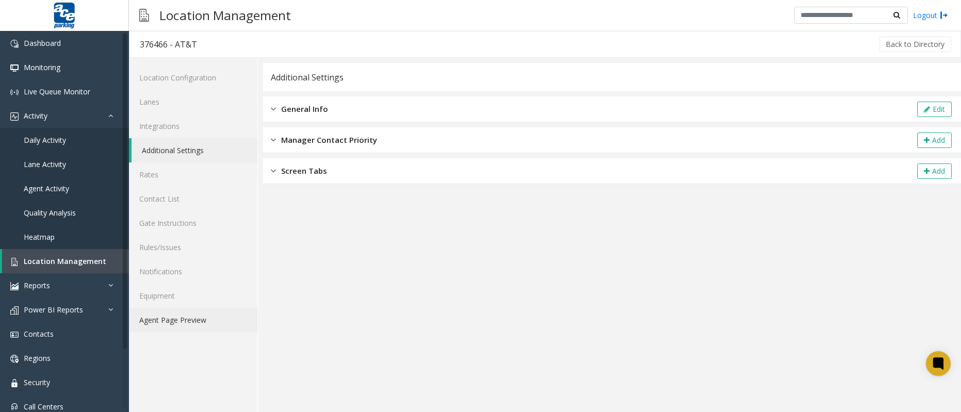
click at [198, 318] on link "Agent Page Preview" at bounding box center [193, 320] width 129 height 24
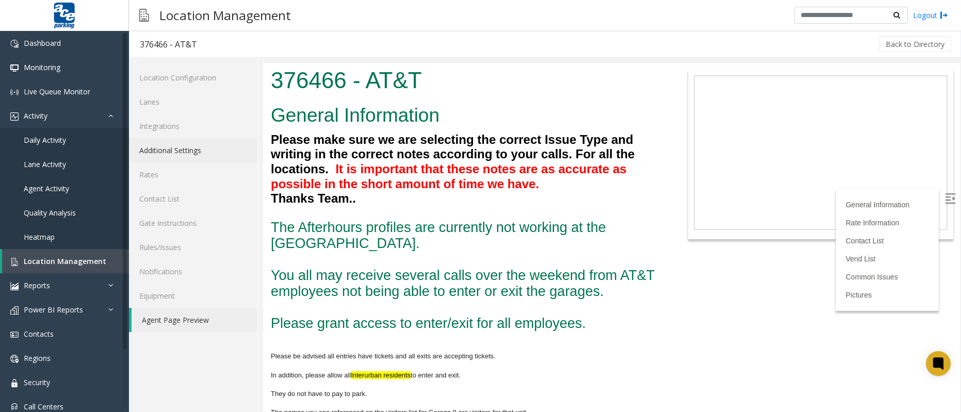
click at [179, 143] on link "Additional Settings" at bounding box center [193, 150] width 129 height 24
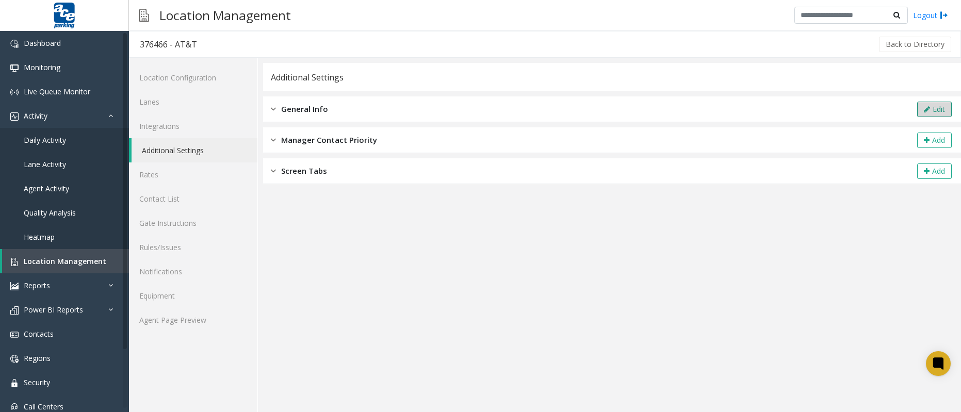
click at [923, 106] on button "Edit" at bounding box center [935, 109] width 35 height 15
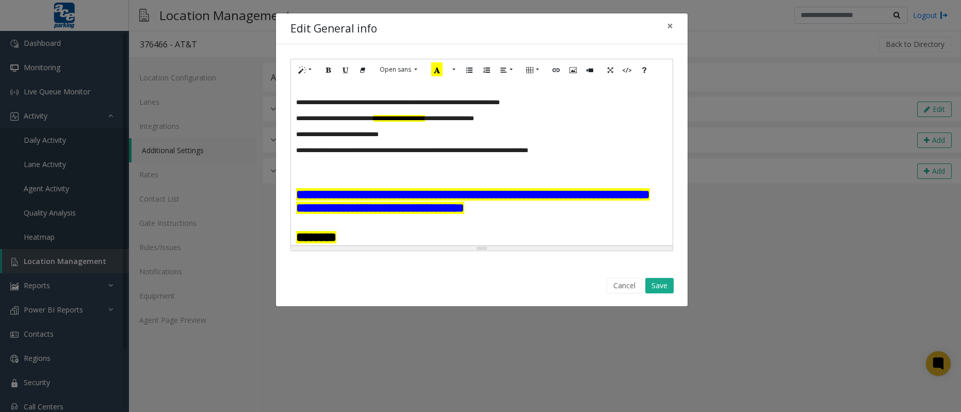
scroll to position [188, 0]
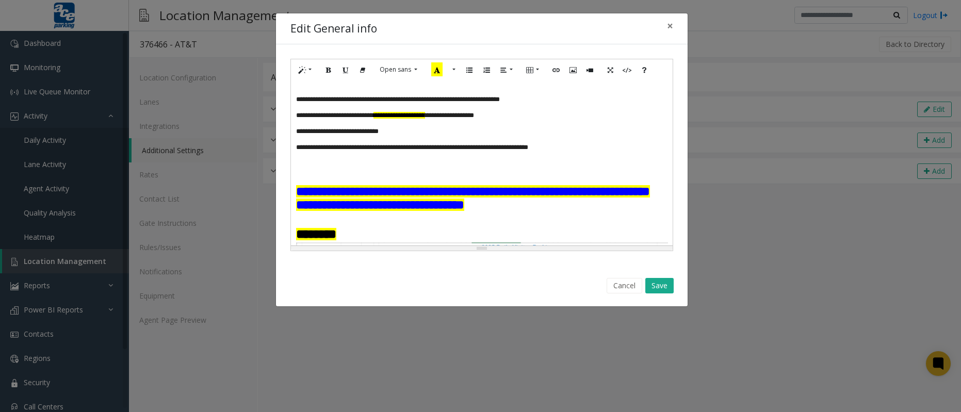
click at [294, 225] on div "**********" at bounding box center [482, 163] width 382 height 165
paste div
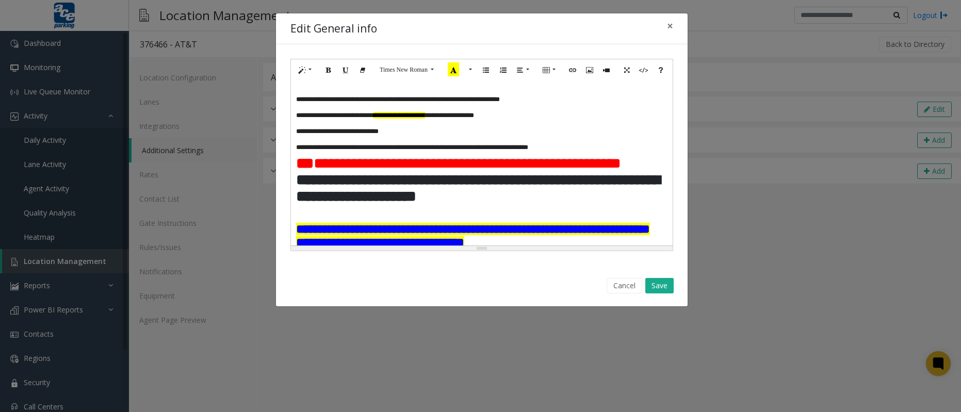
scroll to position [217, 0]
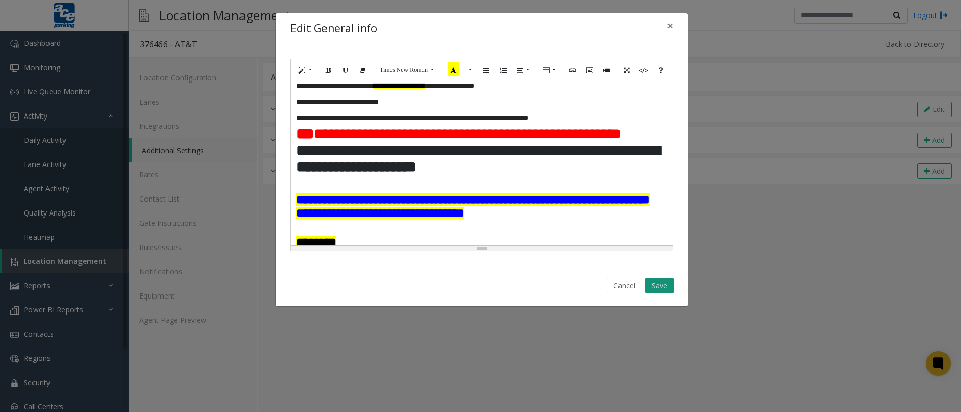
click at [654, 287] on button "Save" at bounding box center [660, 285] width 28 height 15
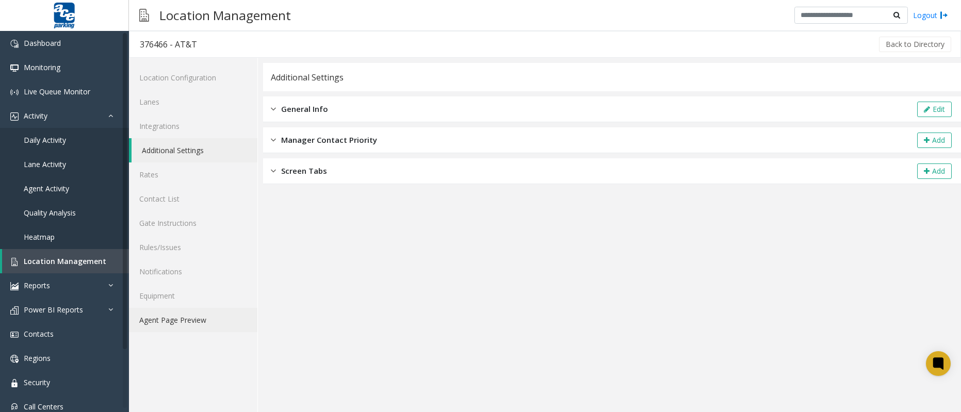
click at [191, 319] on link "Agent Page Preview" at bounding box center [193, 320] width 129 height 24
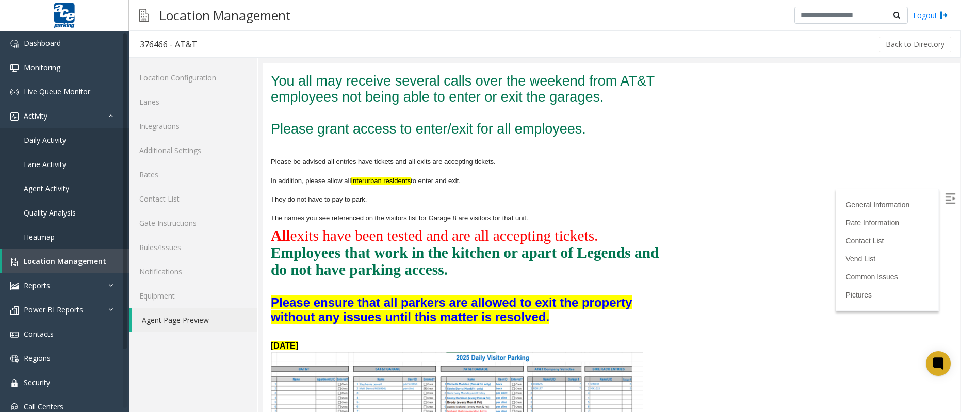
scroll to position [206, 0]
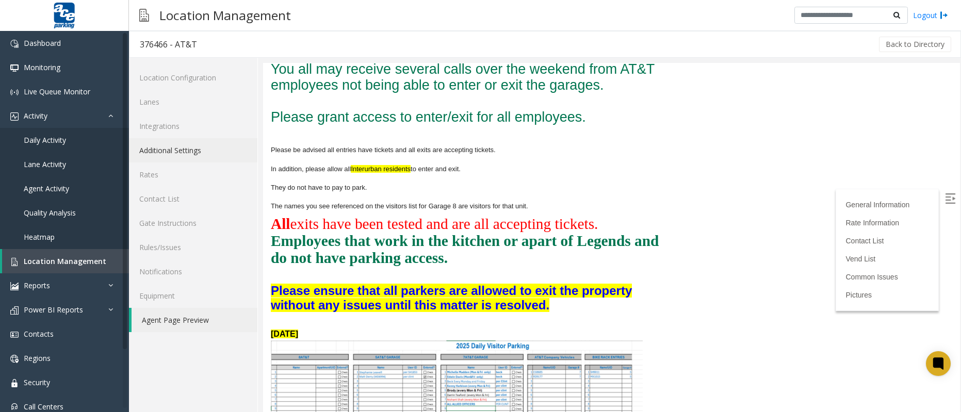
click at [180, 144] on link "Additional Settings" at bounding box center [193, 150] width 129 height 24
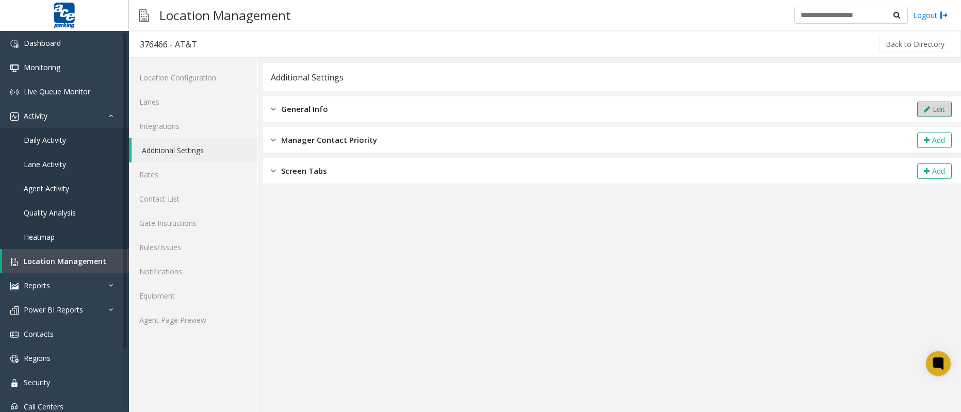
click at [943, 109] on button "Edit" at bounding box center [935, 109] width 35 height 15
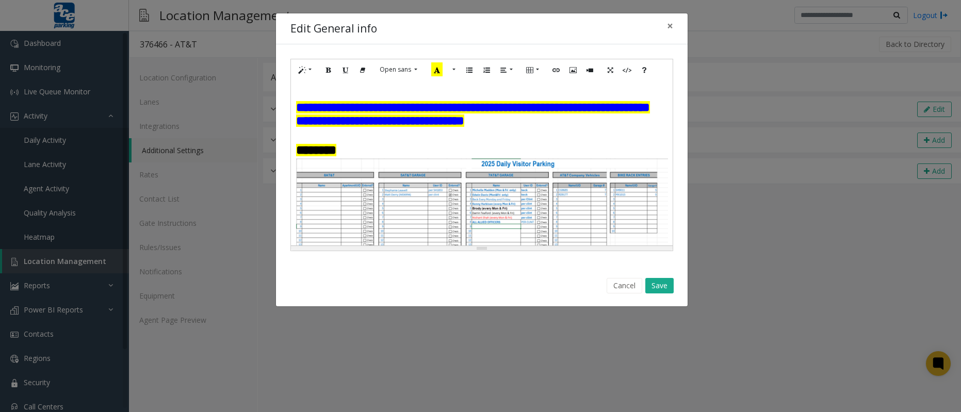
scroll to position [303, 0]
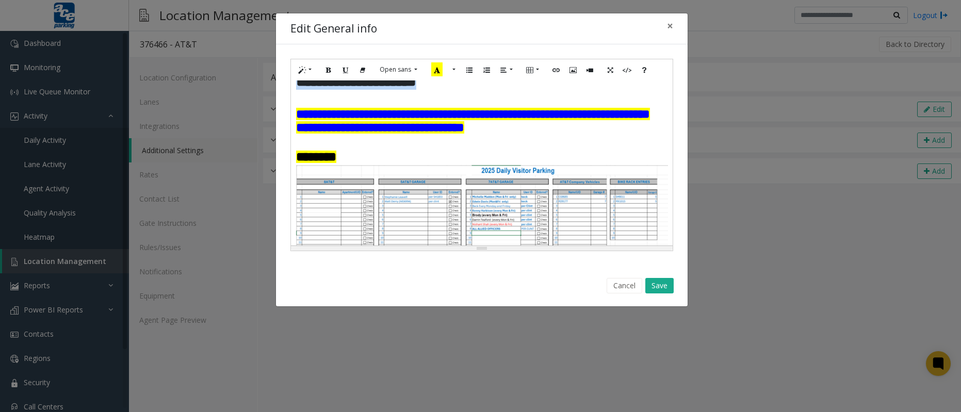
drag, startPoint x: 298, startPoint y: 125, endPoint x: 507, endPoint y: 140, distance: 210.1
click at [507, 90] on p "**********" at bounding box center [478, 73] width 364 height 33
click at [469, 70] on button "More Color" at bounding box center [469, 70] width 10 height 16
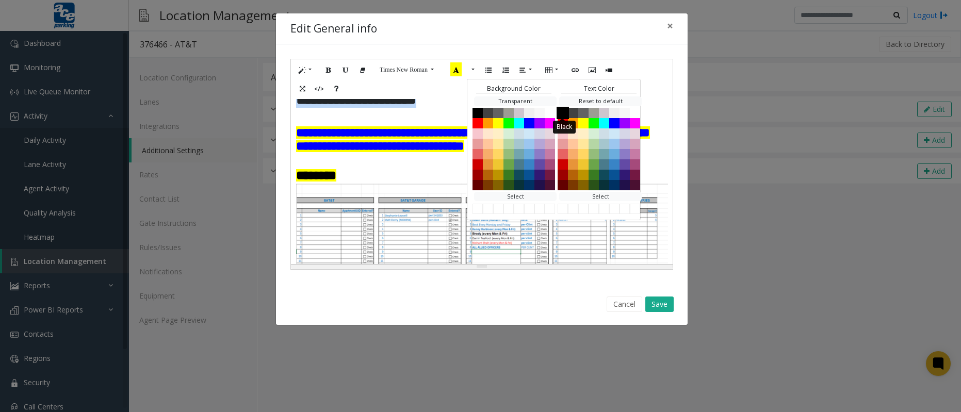
click at [567, 112] on button "Black" at bounding box center [563, 112] width 12 height 12
click at [668, 303] on button "Save" at bounding box center [660, 304] width 28 height 15
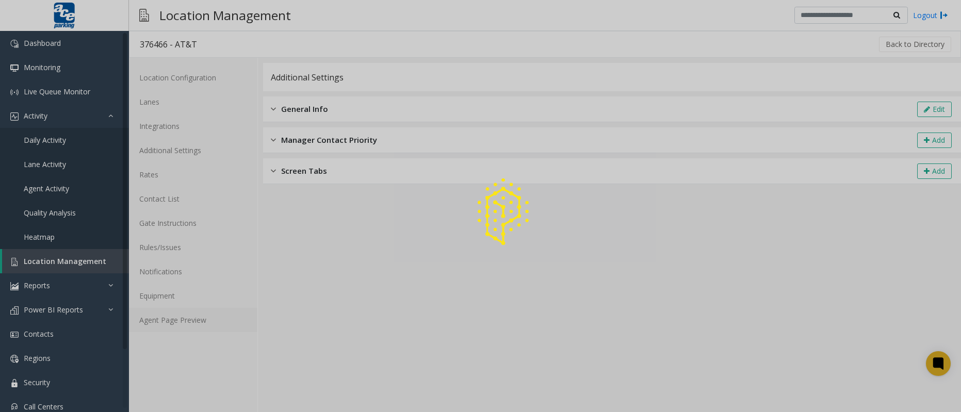
click at [183, 325] on link "Agent Page Preview" at bounding box center [193, 320] width 129 height 24
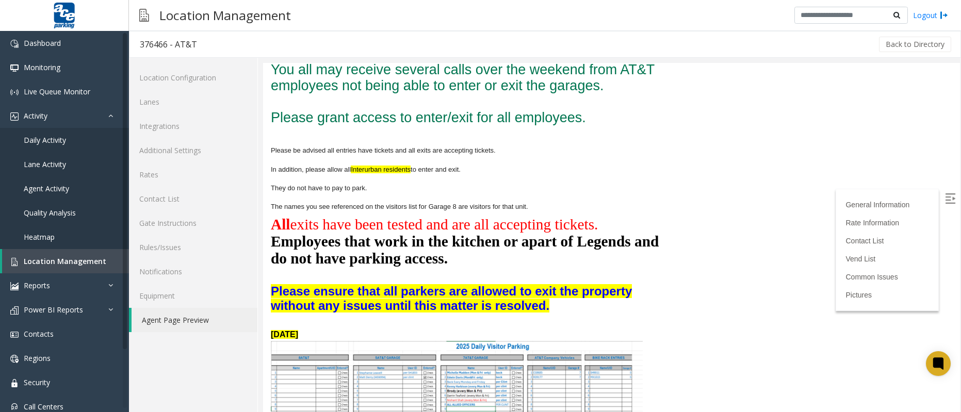
scroll to position [206, 0]
click at [175, 143] on link "Additional Settings" at bounding box center [193, 150] width 129 height 24
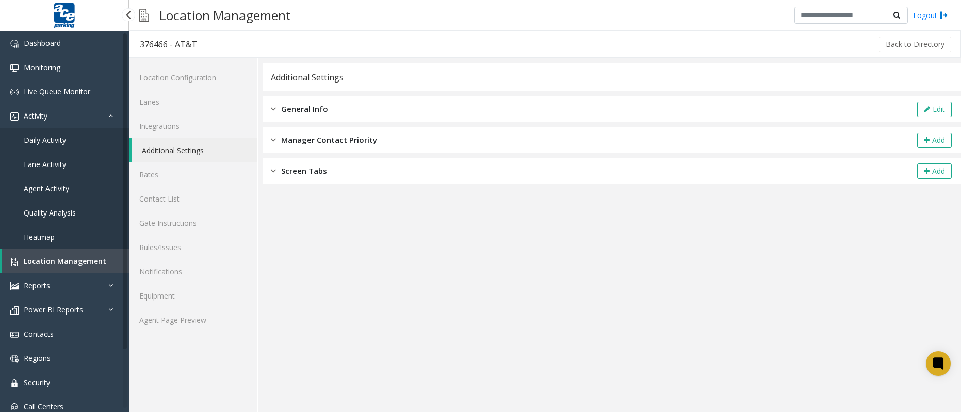
click at [74, 258] on span "Location Management" at bounding box center [65, 262] width 83 height 10
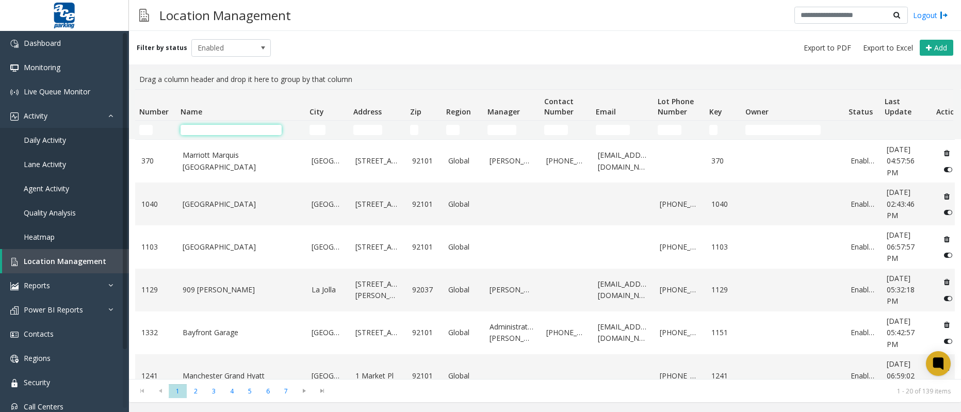
click at [231, 127] on input "Name Filter" at bounding box center [231, 130] width 101 height 10
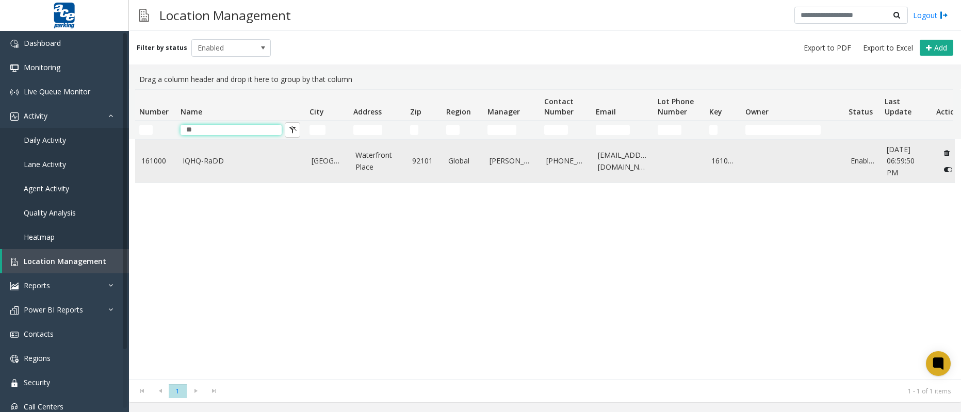
type input "**"
click at [275, 164] on link "IQHQ-RaDD" at bounding box center [241, 160] width 117 height 11
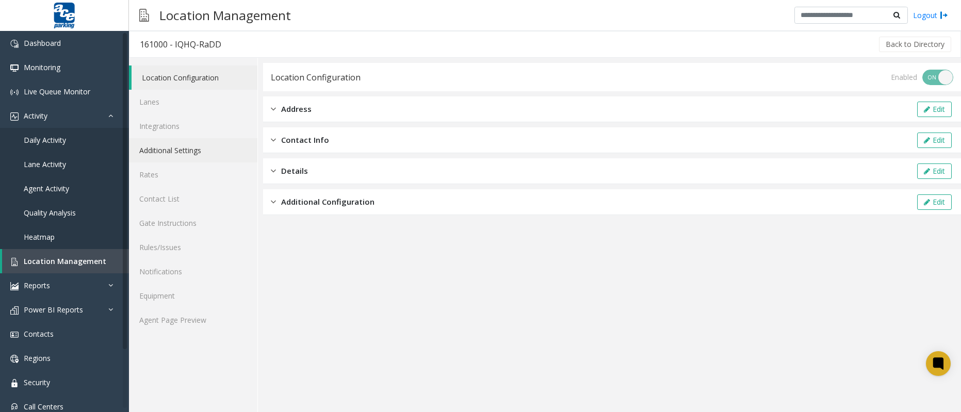
click at [182, 155] on link "Additional Settings" at bounding box center [193, 150] width 129 height 24
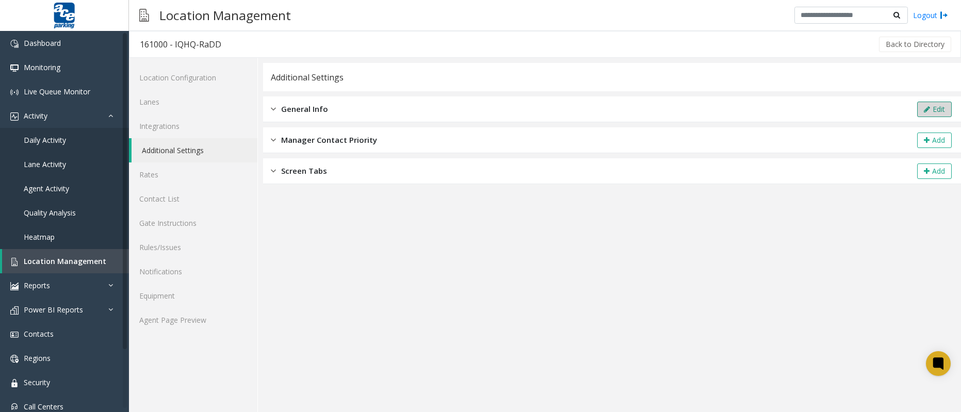
click at [938, 109] on button "Edit" at bounding box center [935, 109] width 35 height 15
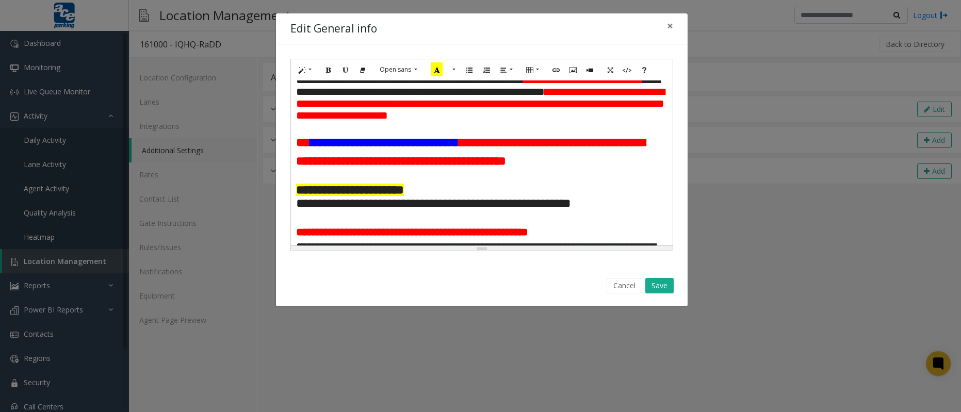
scroll to position [62, 0]
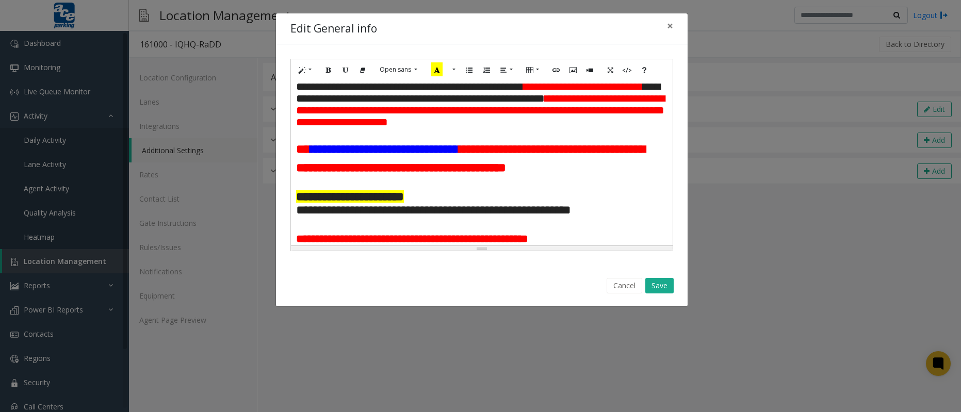
click at [319, 140] on p at bounding box center [482, 134] width 372 height 12
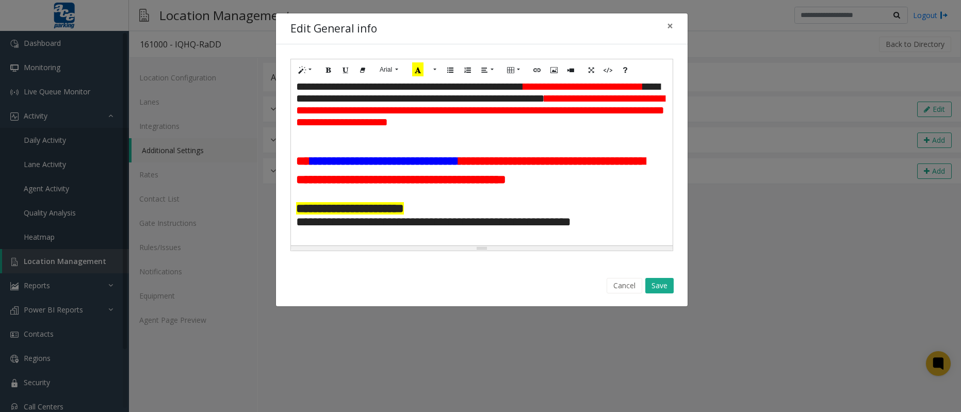
paste div
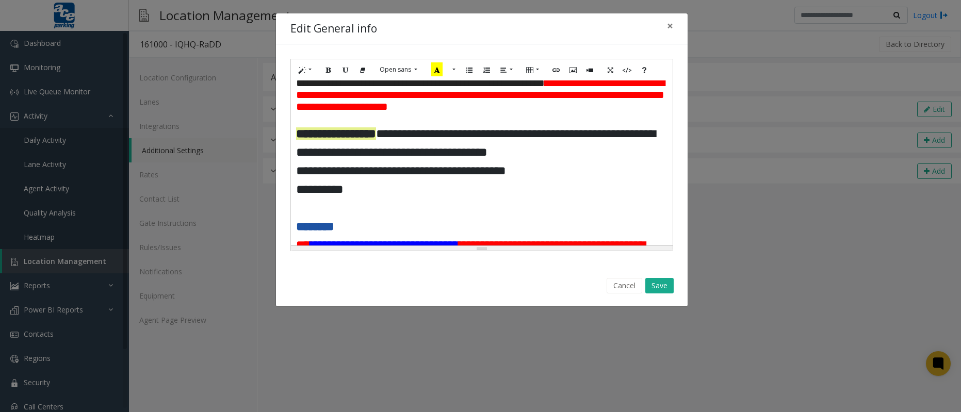
scroll to position [85, 0]
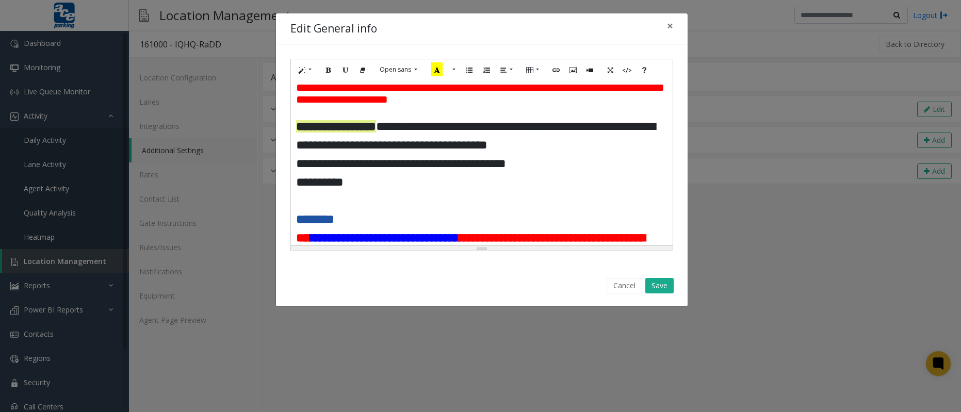
click at [334, 226] on strong "********" at bounding box center [315, 219] width 38 height 12
click at [324, 210] on p at bounding box center [482, 200] width 372 height 19
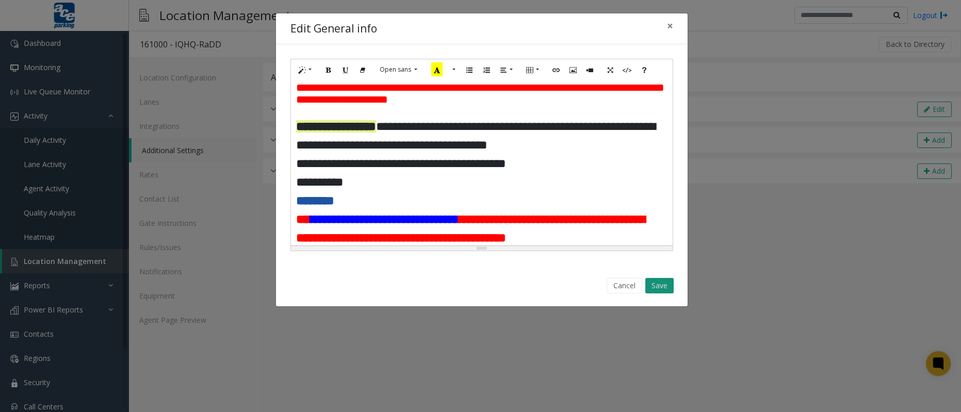
click at [657, 288] on button "Save" at bounding box center [660, 285] width 28 height 15
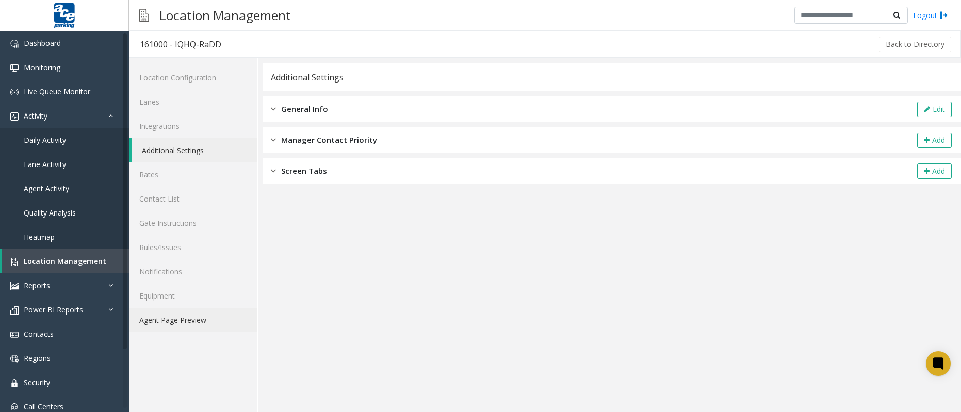
click at [172, 323] on link "Agent Page Preview" at bounding box center [193, 320] width 129 height 24
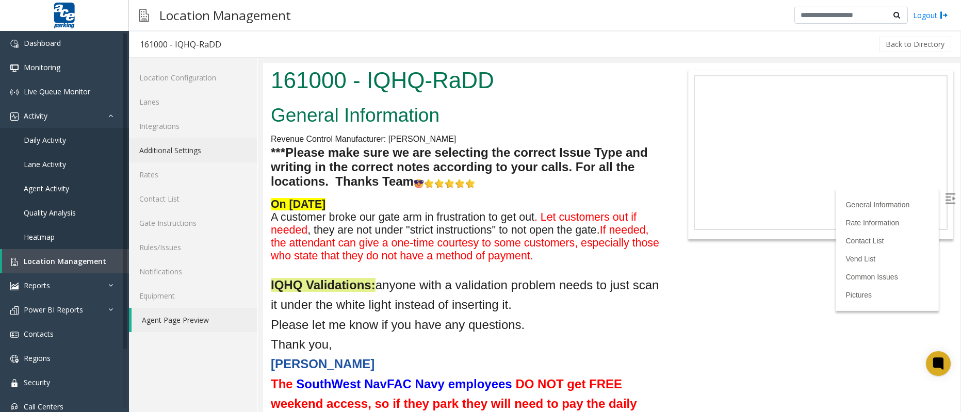
click at [175, 152] on link "Additional Settings" at bounding box center [193, 150] width 129 height 24
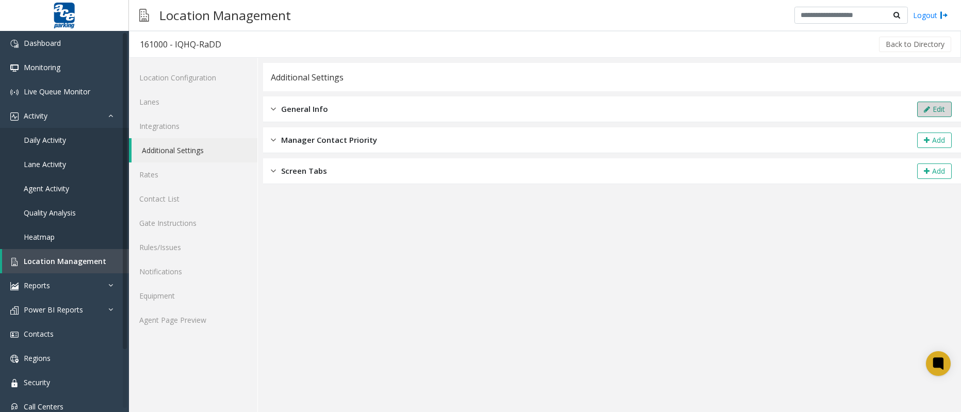
click at [918, 108] on button "Edit" at bounding box center [935, 109] width 35 height 15
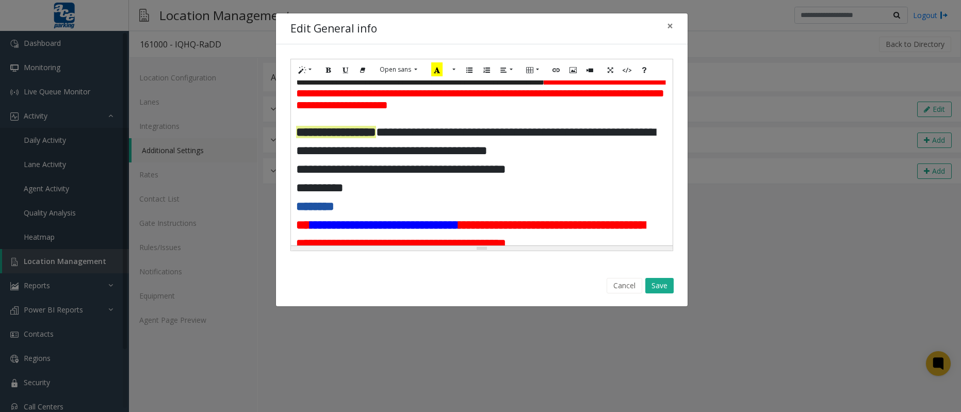
scroll to position [86, 0]
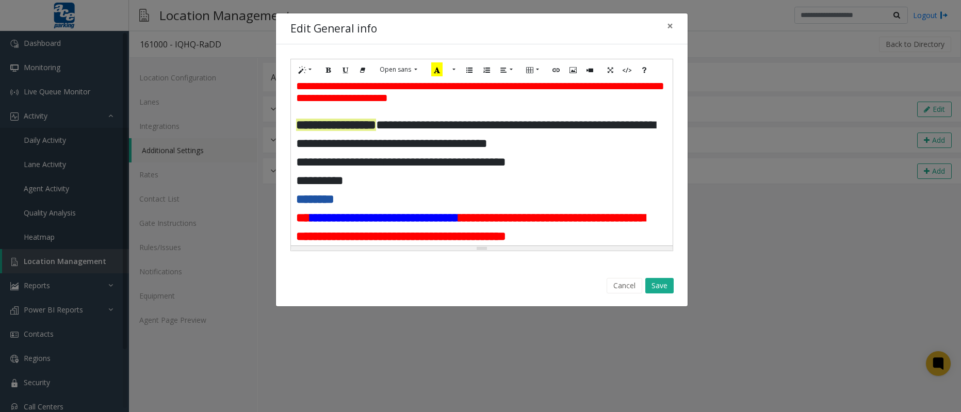
click at [365, 209] on p "********" at bounding box center [482, 199] width 372 height 19
drag, startPoint x: 364, startPoint y: 223, endPoint x: 298, endPoint y: 224, distance: 66.1
click at [298, 209] on p "********" at bounding box center [482, 199] width 372 height 19
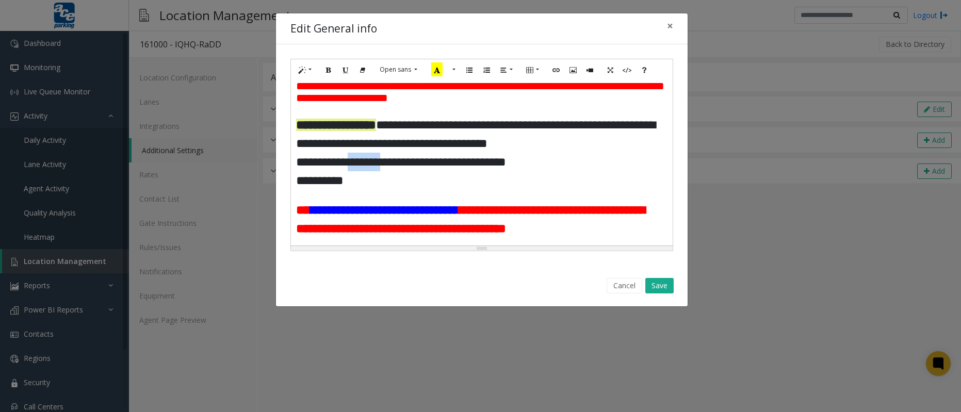
drag, startPoint x: 408, startPoint y: 184, endPoint x: 359, endPoint y: 182, distance: 49.6
click at [359, 168] on span "**********" at bounding box center [401, 162] width 210 height 12
drag, startPoint x: 362, startPoint y: 204, endPoint x: 296, endPoint y: 201, distance: 65.6
click at [296, 190] on p "**********" at bounding box center [482, 180] width 372 height 19
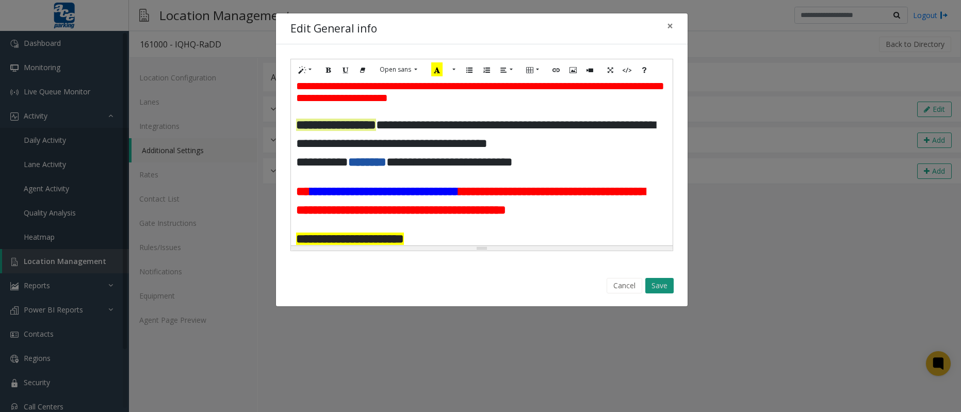
click at [665, 288] on button "Save" at bounding box center [660, 285] width 28 height 15
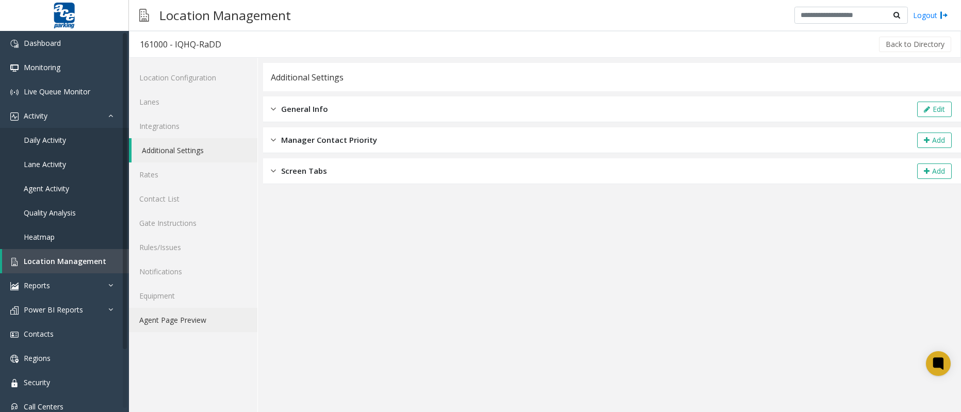
click at [171, 323] on link "Agent Page Preview" at bounding box center [193, 320] width 129 height 24
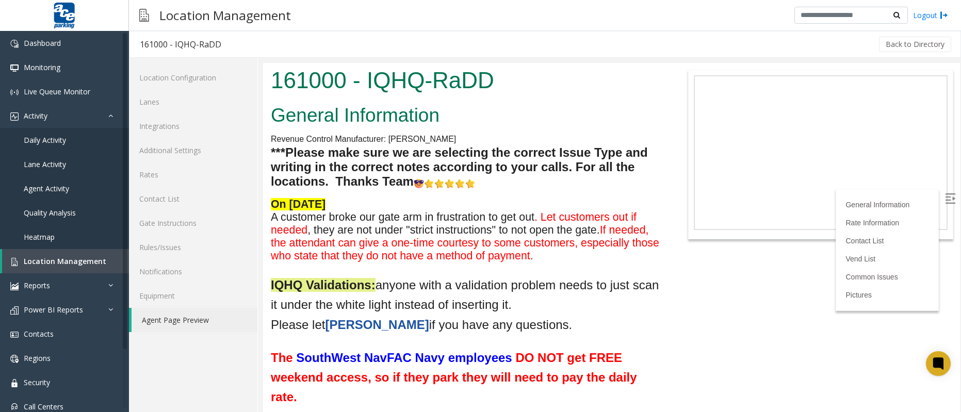
click at [379, 289] on span "anyone with a validation problem needs to just scan it under the white light in…" at bounding box center [465, 295] width 388 height 34
